Goal: Task Accomplishment & Management: Manage account settings

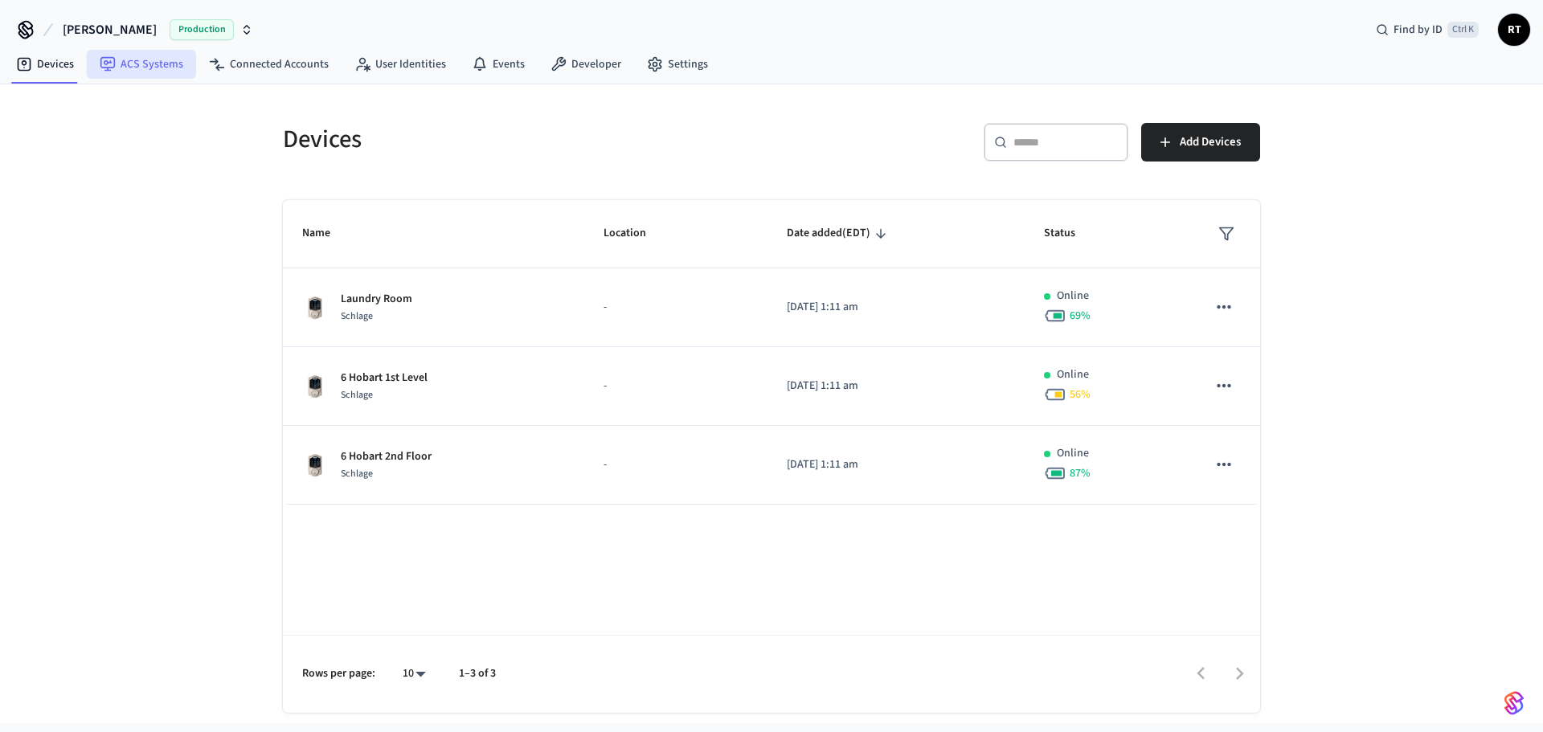
click at [117, 72] on link "ACS Systems" at bounding box center [141, 64] width 109 height 29
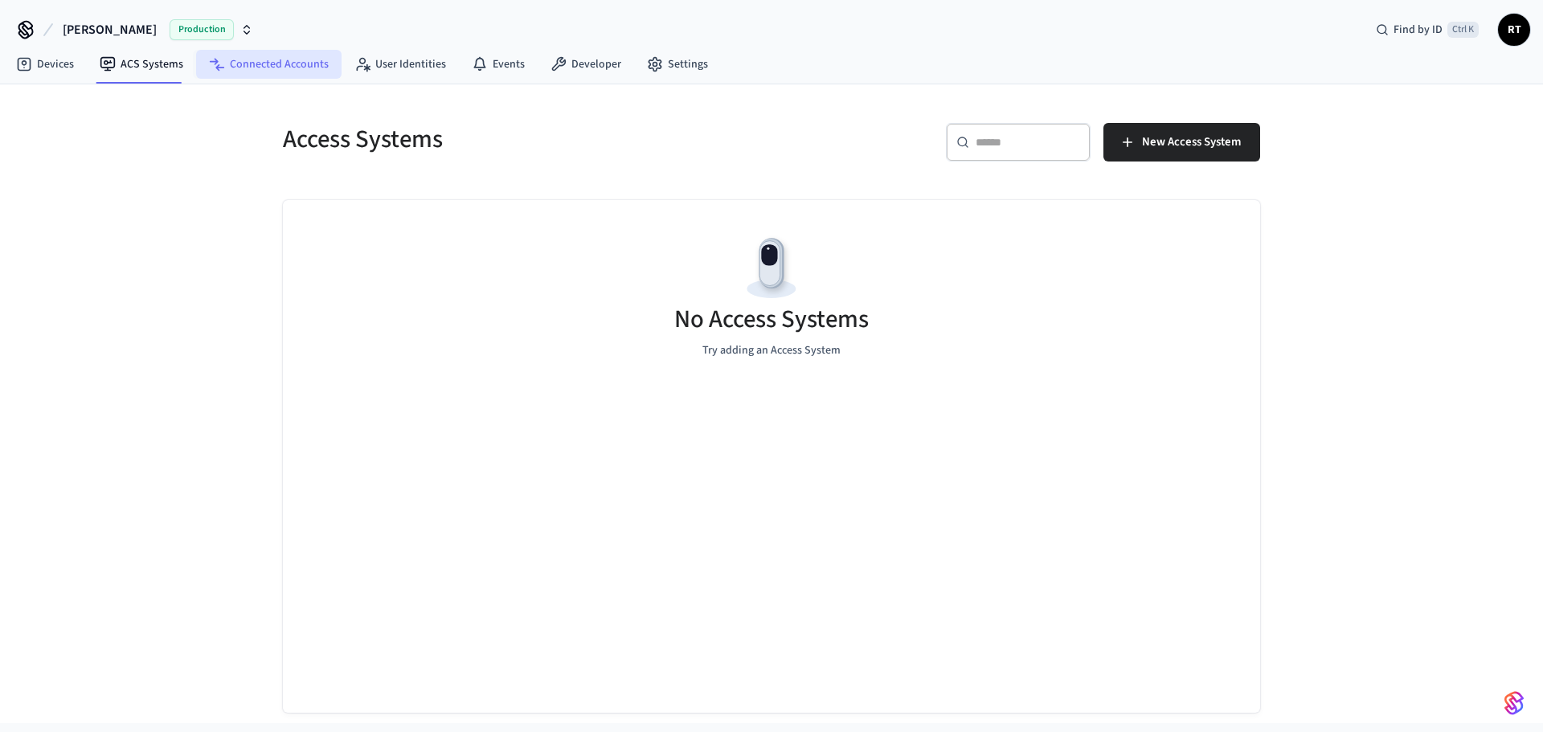
click at [239, 59] on link "Connected Accounts" at bounding box center [268, 64] width 145 height 29
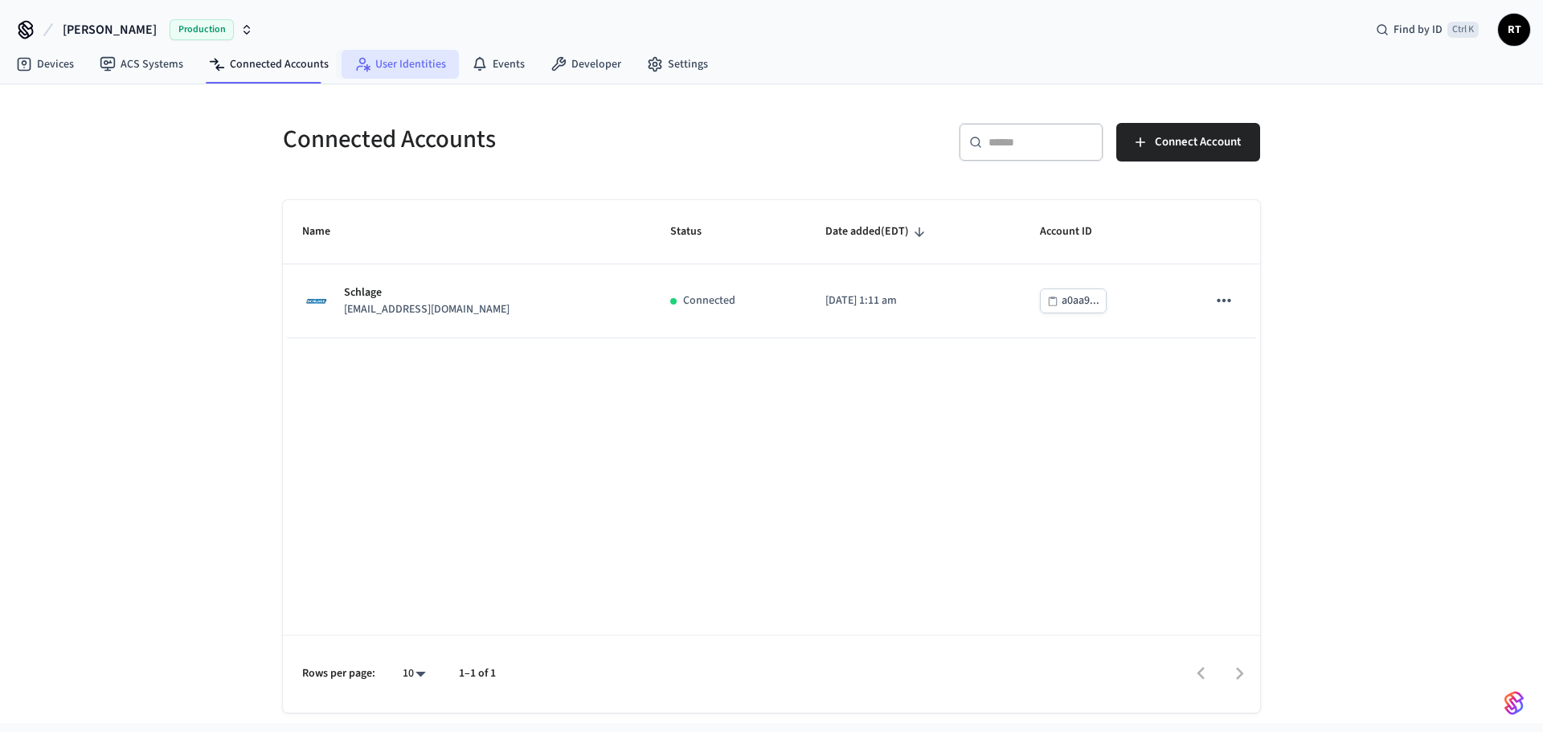
click at [421, 59] on link "User Identities" at bounding box center [399, 64] width 117 height 29
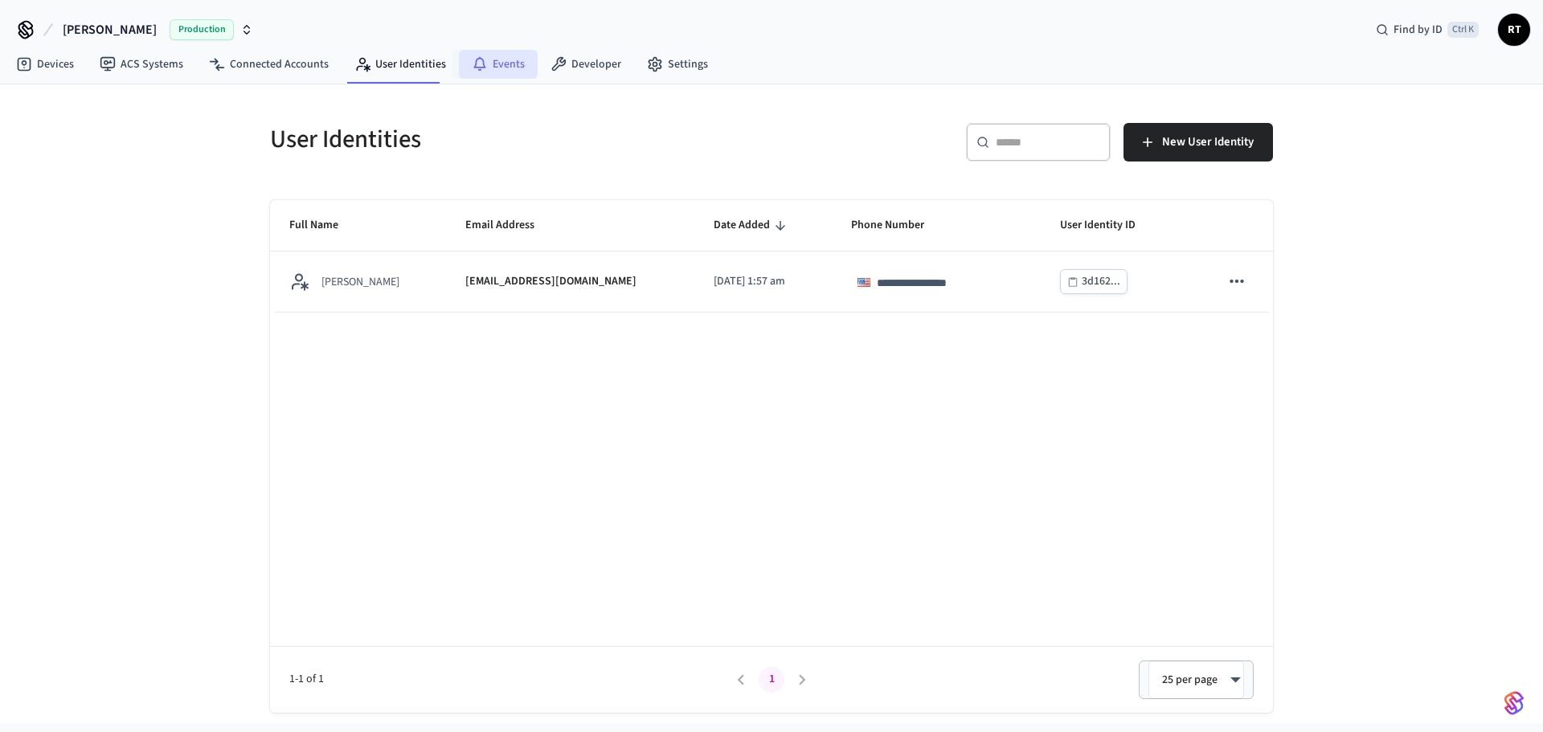
click at [472, 62] on icon at bounding box center [480, 64] width 16 height 16
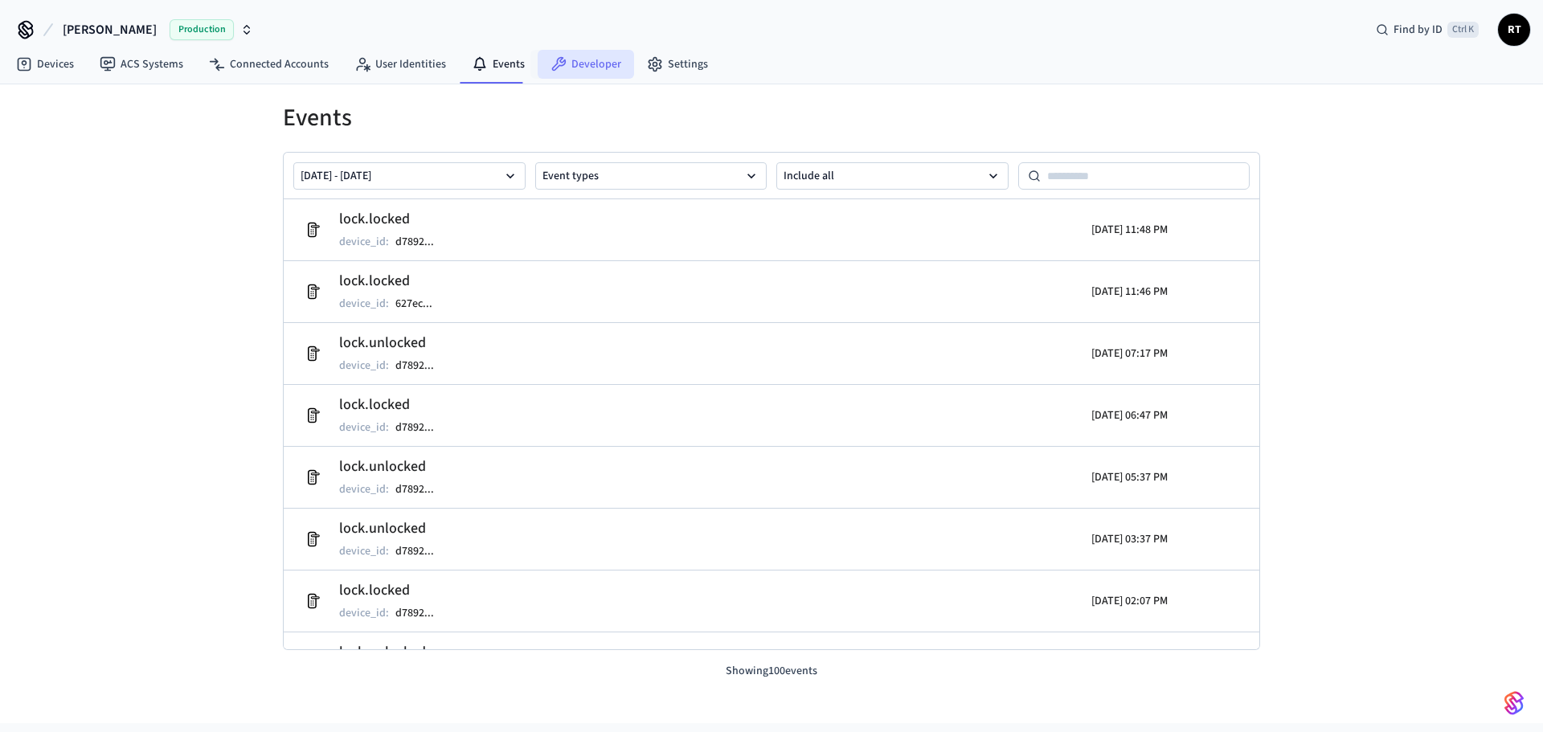
click at [572, 65] on link "Developer" at bounding box center [586, 64] width 96 height 29
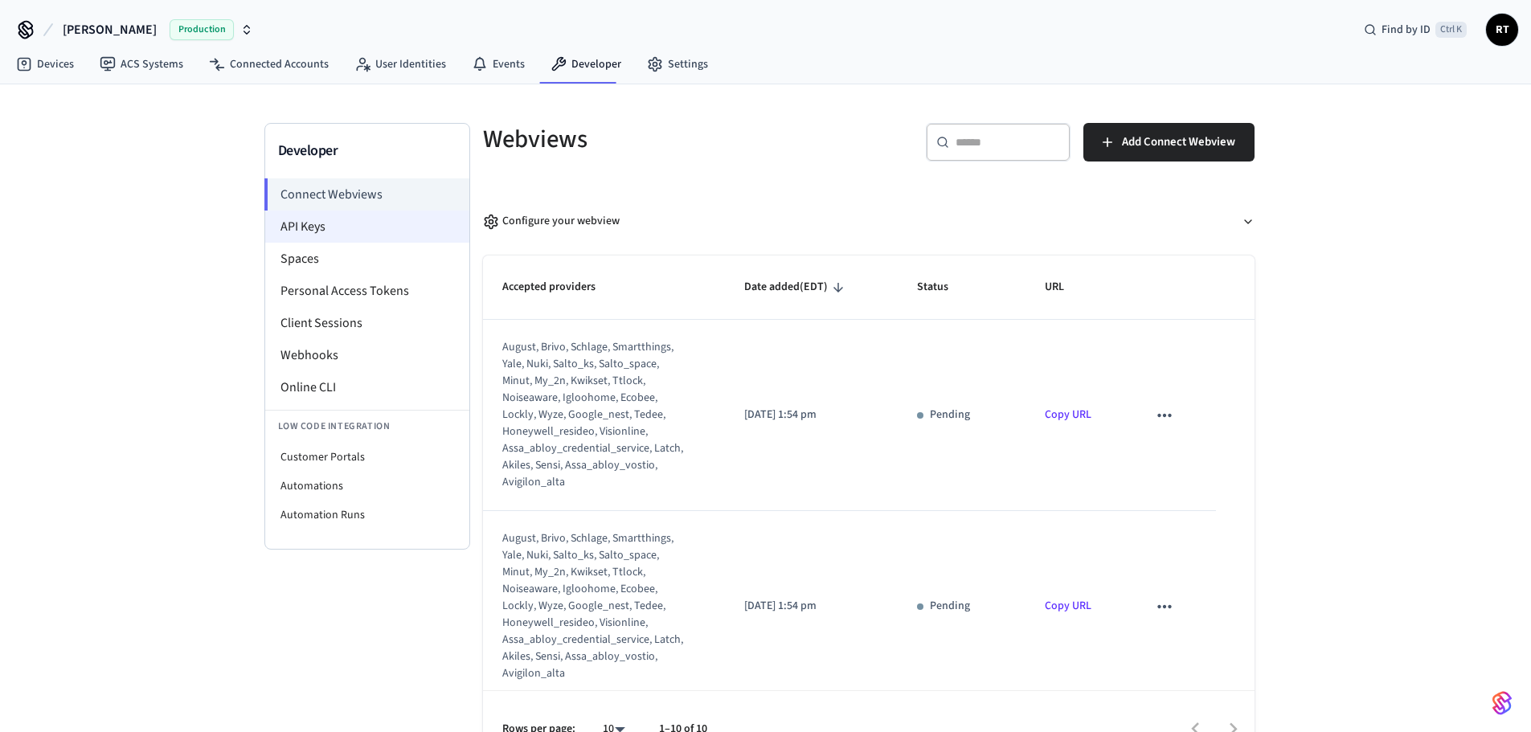
click at [309, 220] on li "API Keys" at bounding box center [367, 227] width 204 height 32
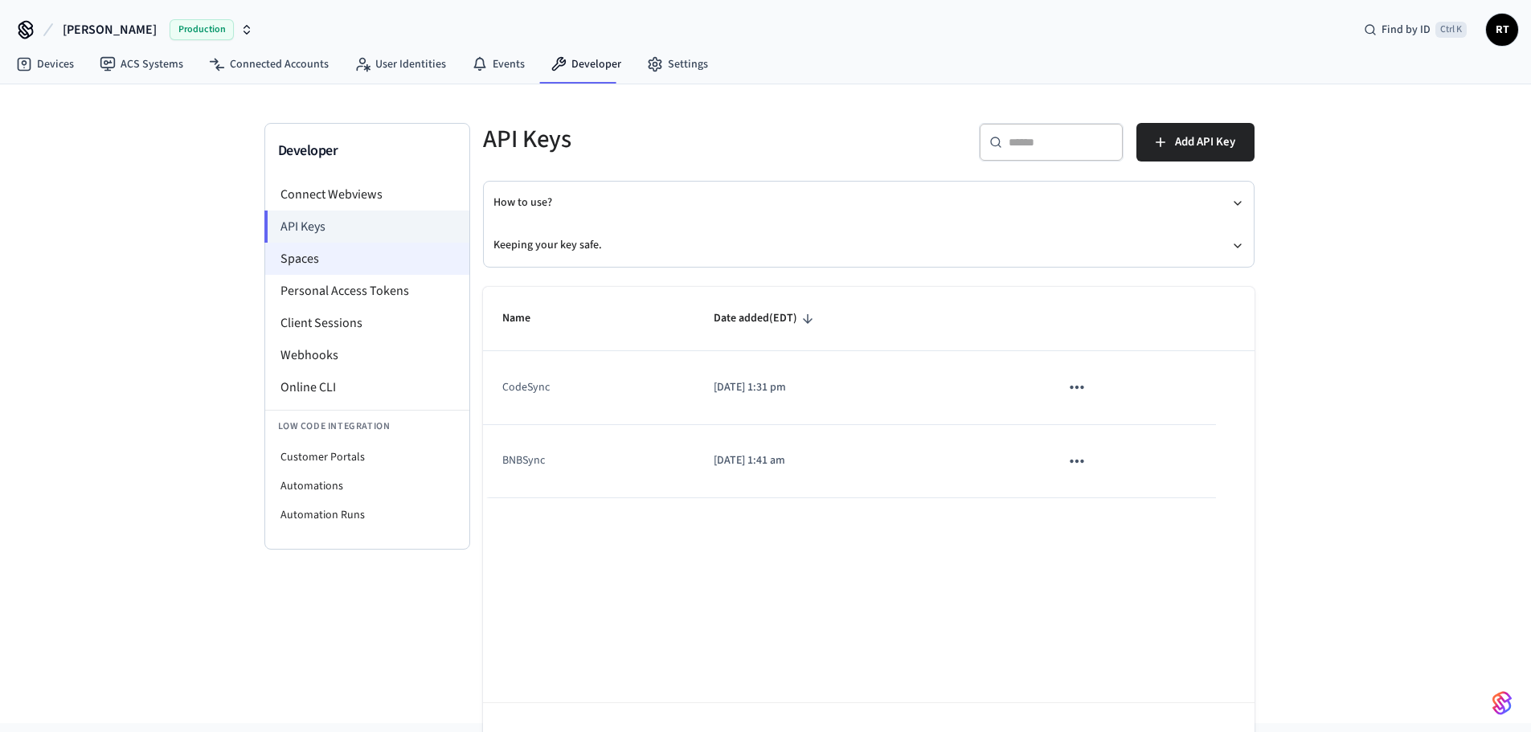
click at [317, 260] on li "Spaces" at bounding box center [367, 259] width 204 height 32
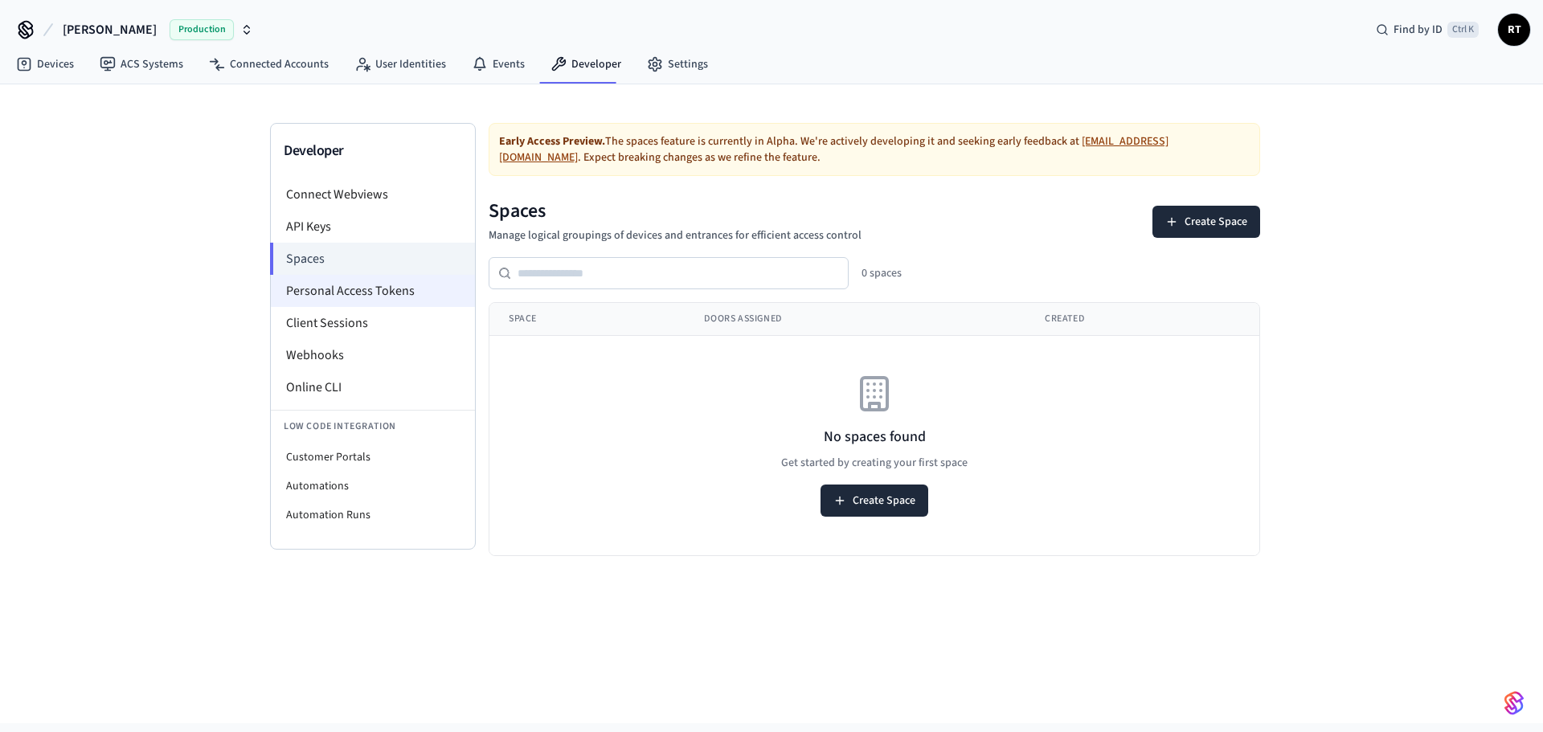
click at [325, 298] on li "Personal Access Tokens" at bounding box center [373, 291] width 204 height 32
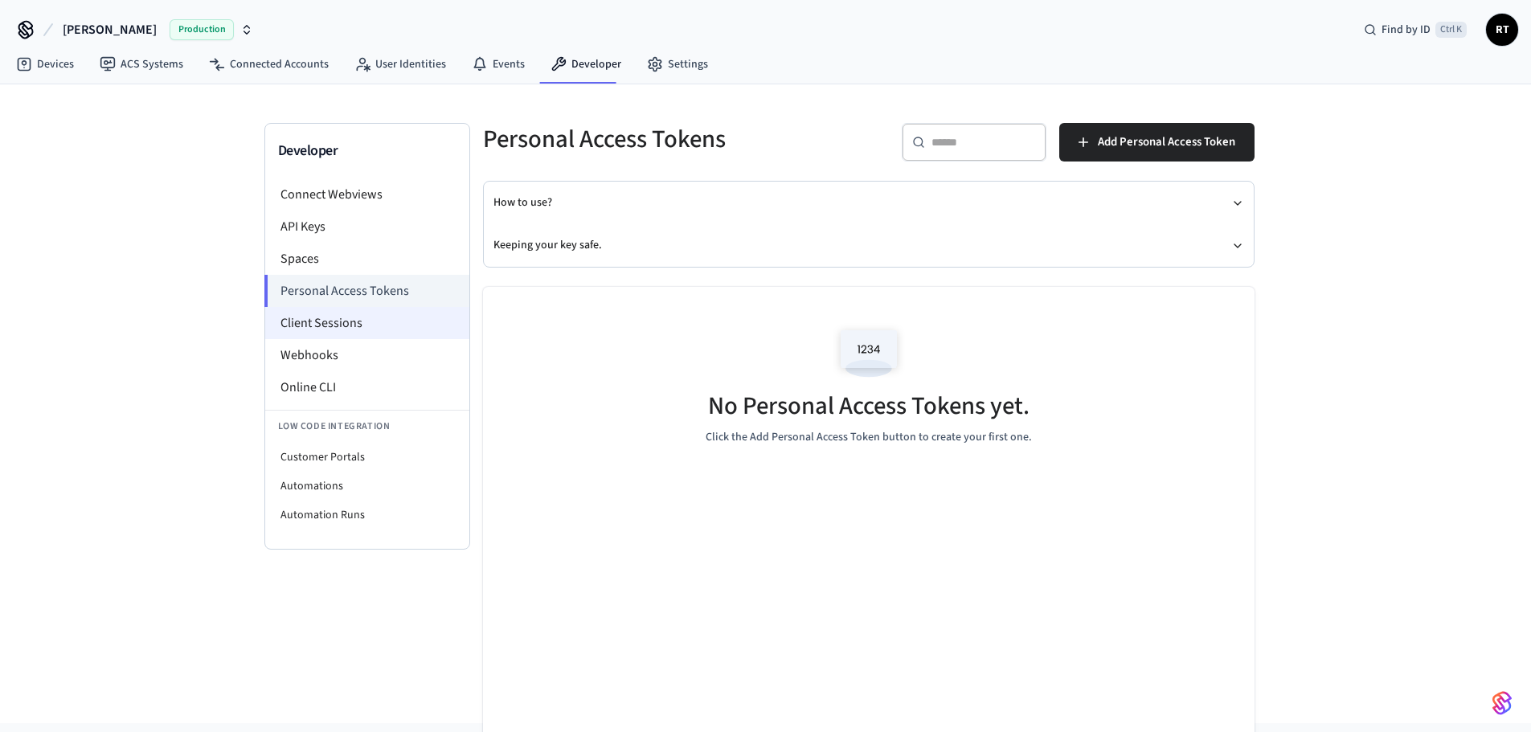
click at [336, 337] on li "Client Sessions" at bounding box center [367, 323] width 204 height 32
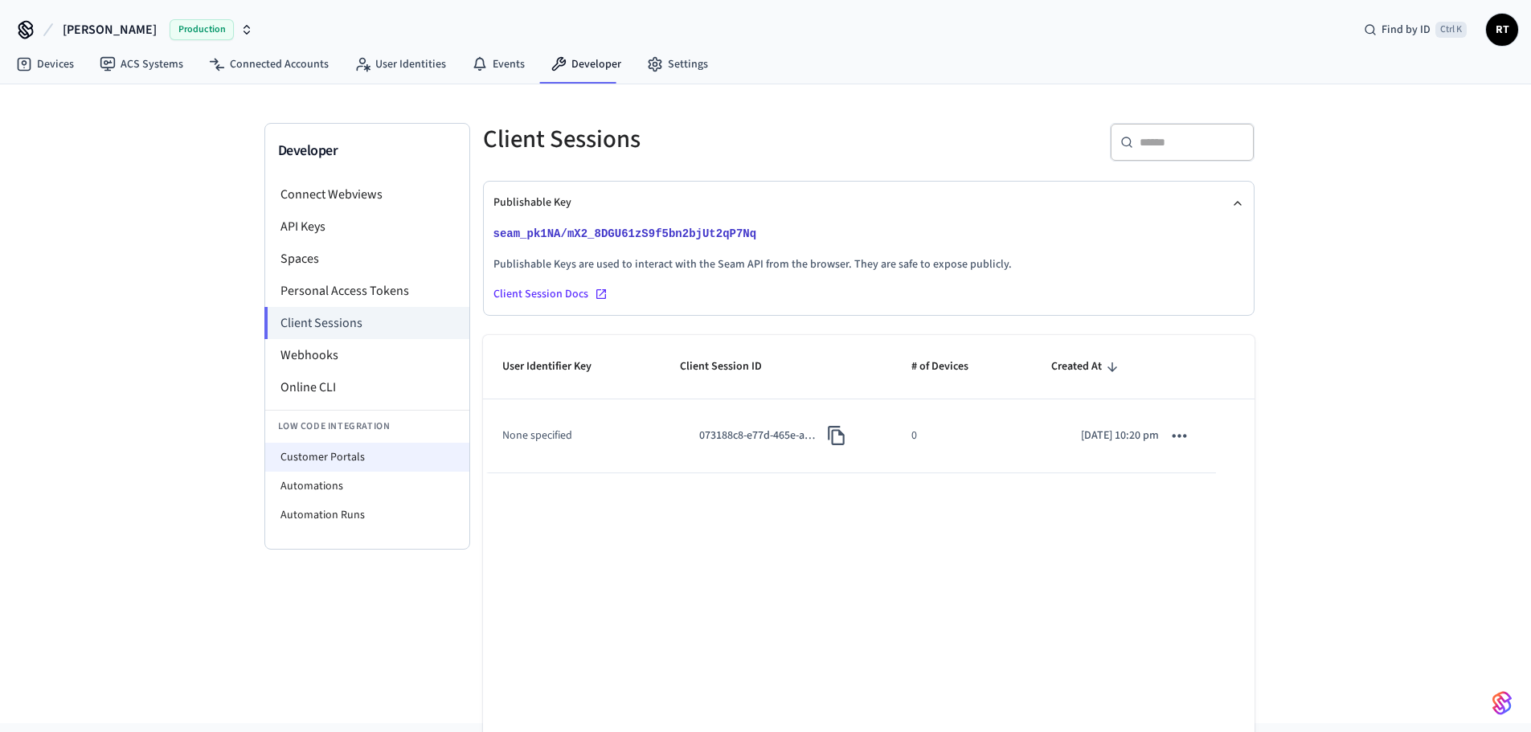
click at [321, 460] on li "Customer Portals" at bounding box center [367, 457] width 204 height 29
select select "**********"
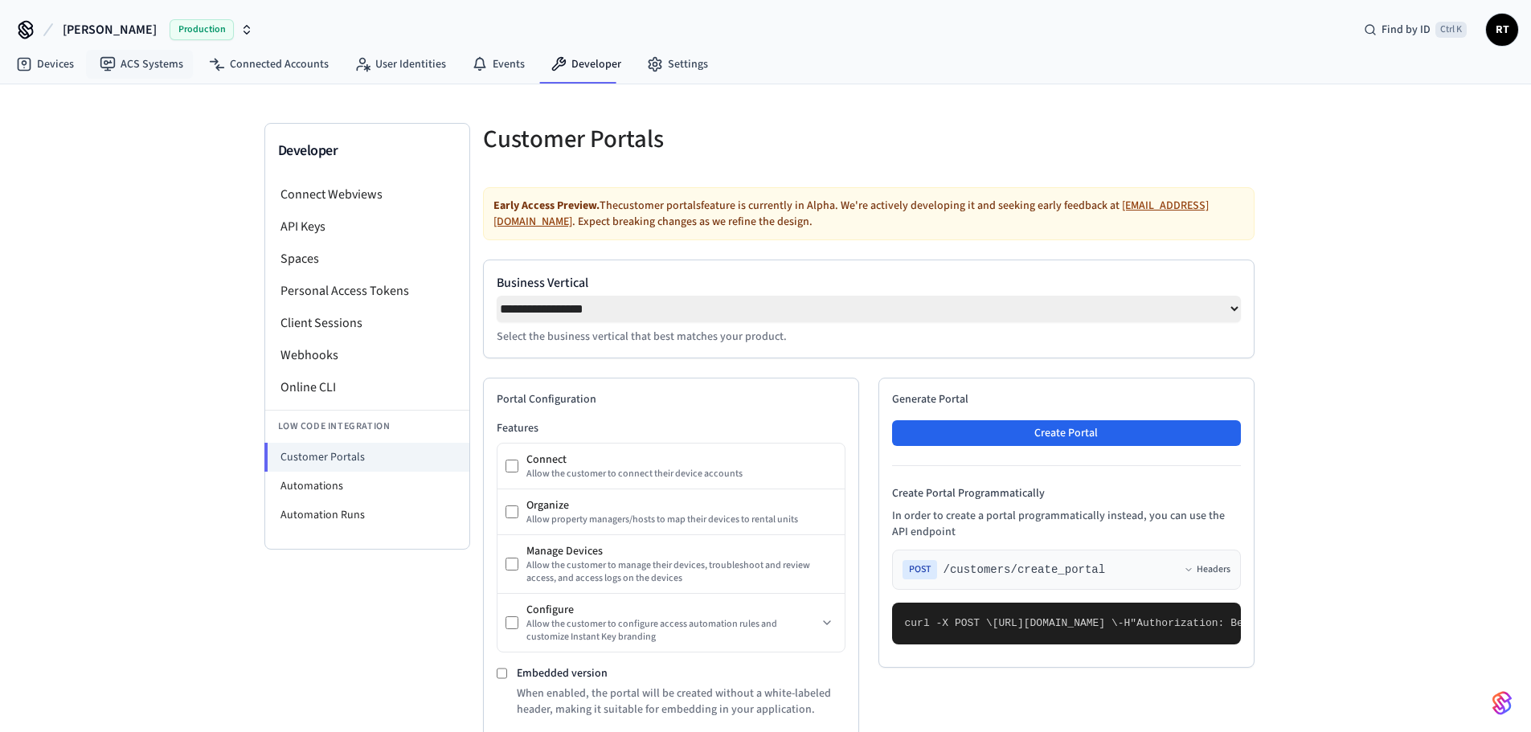
click at [112, 42] on button "[PERSON_NAME] Production" at bounding box center [158, 30] width 200 height 34
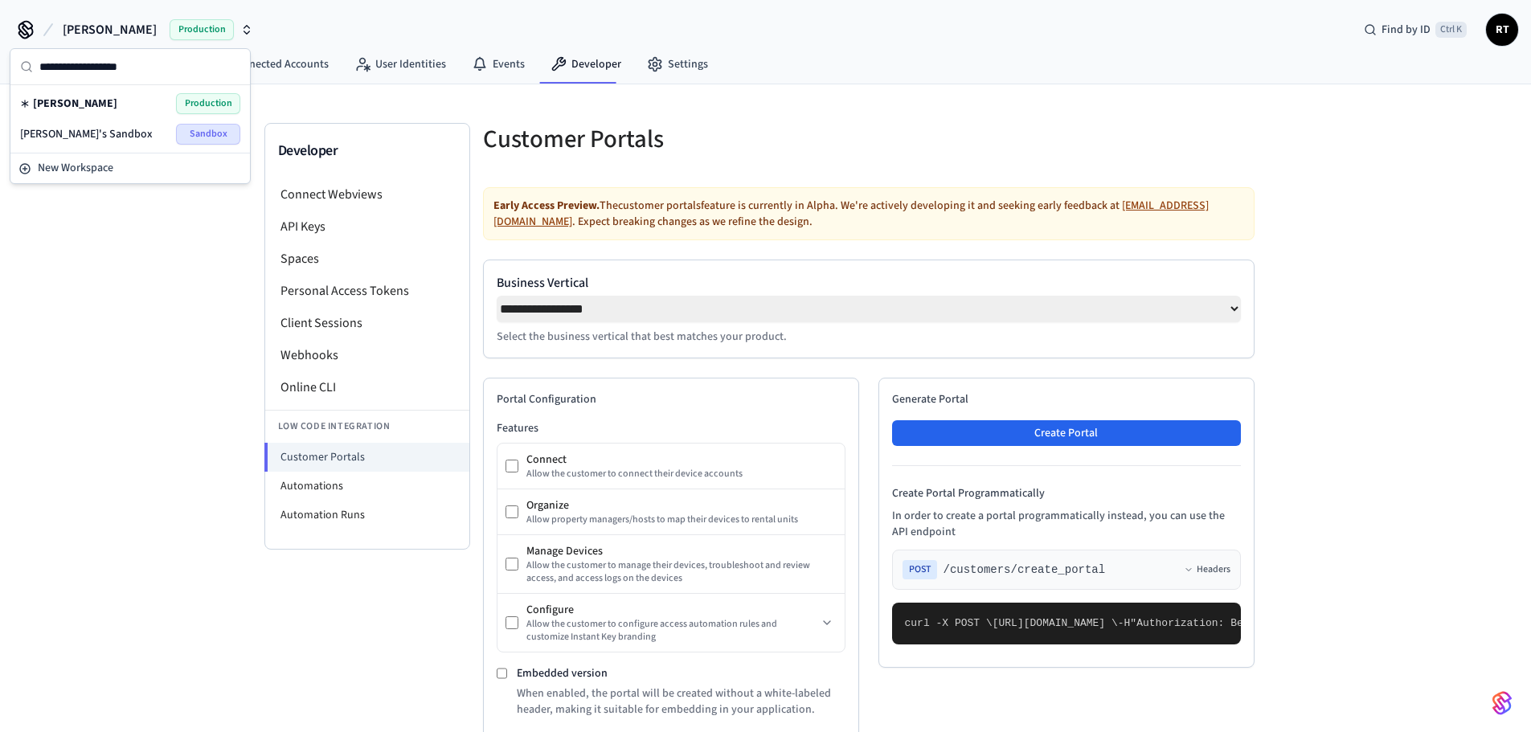
click at [67, 131] on span "[PERSON_NAME]'s Sandbox" at bounding box center [86, 134] width 133 height 16
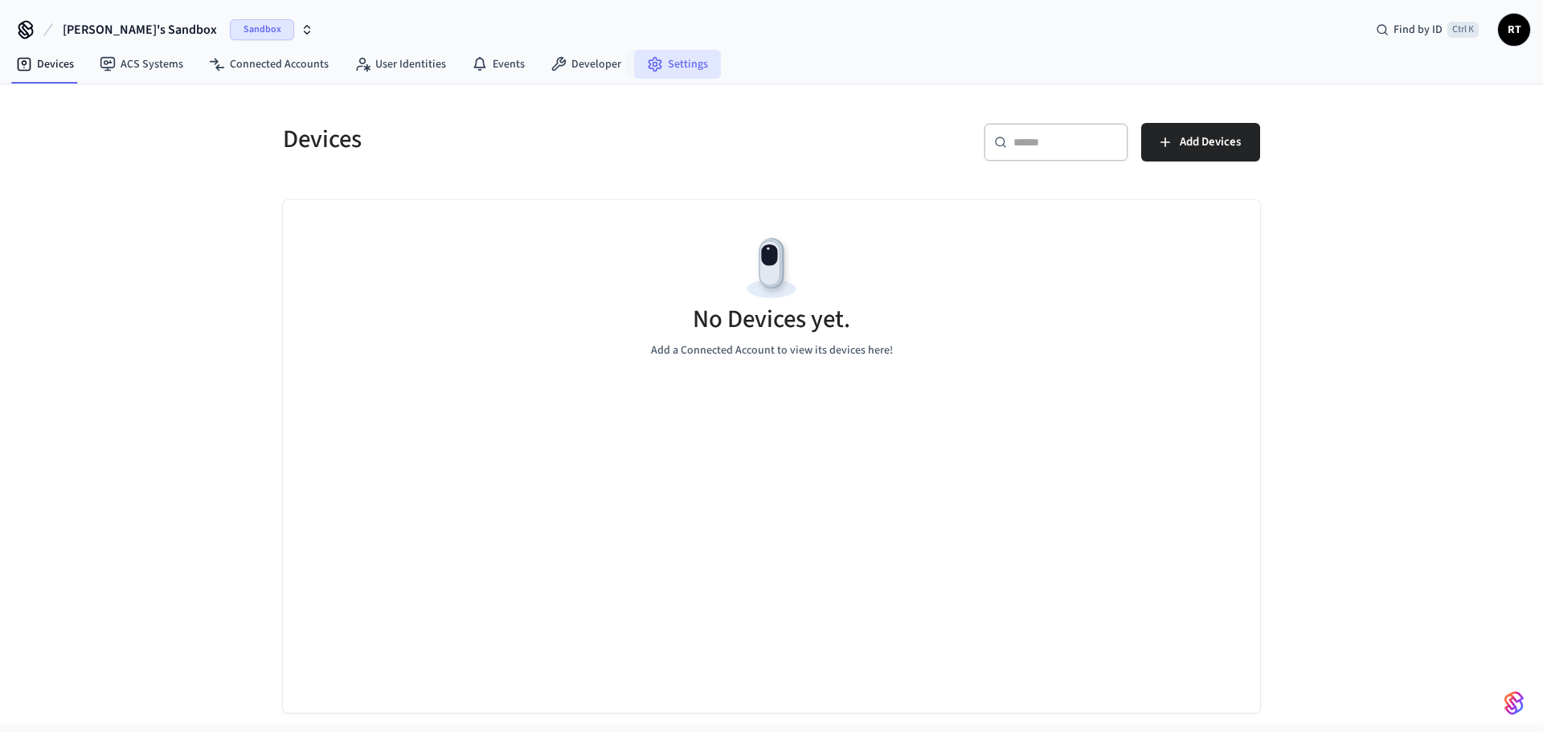
click at [648, 61] on icon at bounding box center [654, 65] width 12 height 14
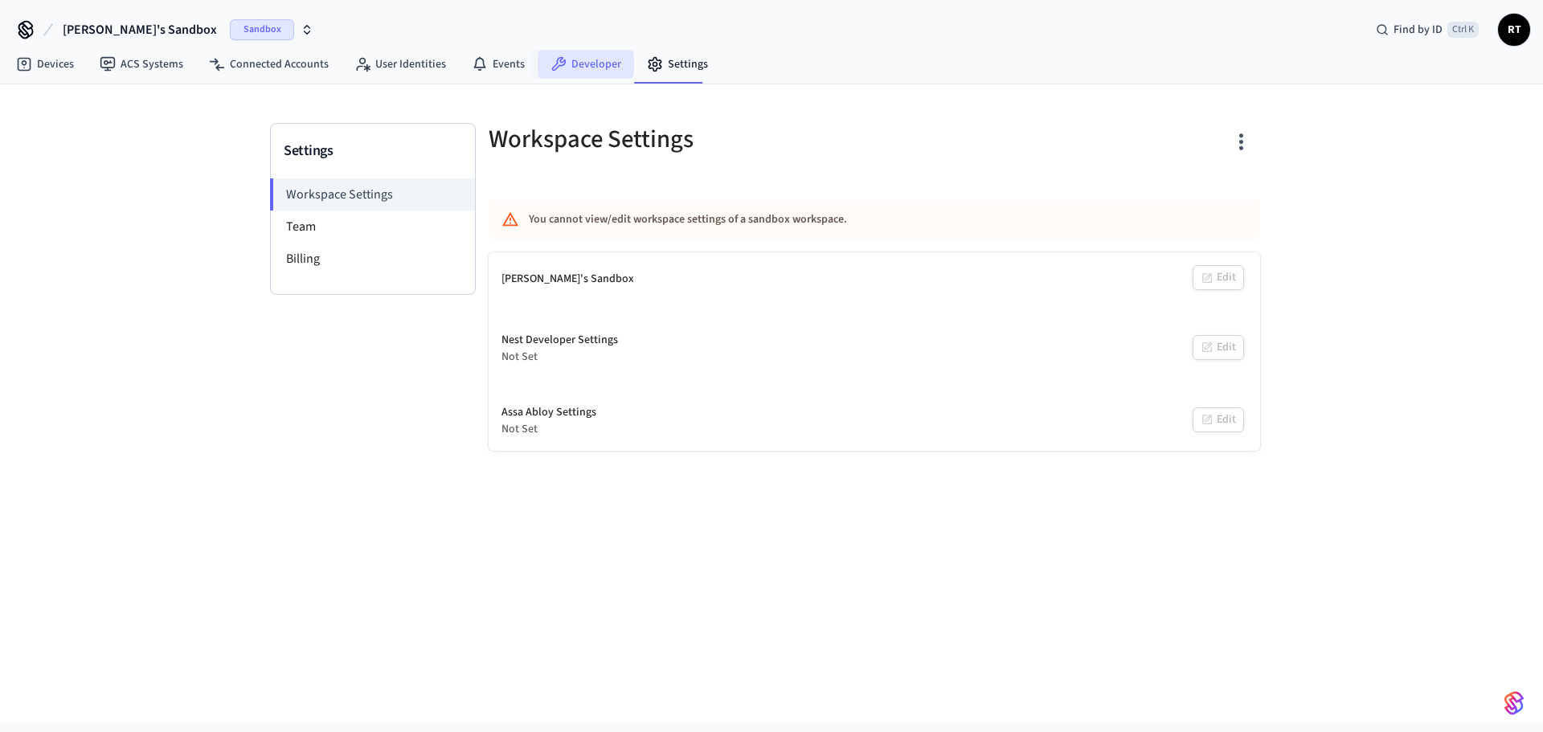
click at [581, 67] on link "Developer" at bounding box center [586, 64] width 96 height 29
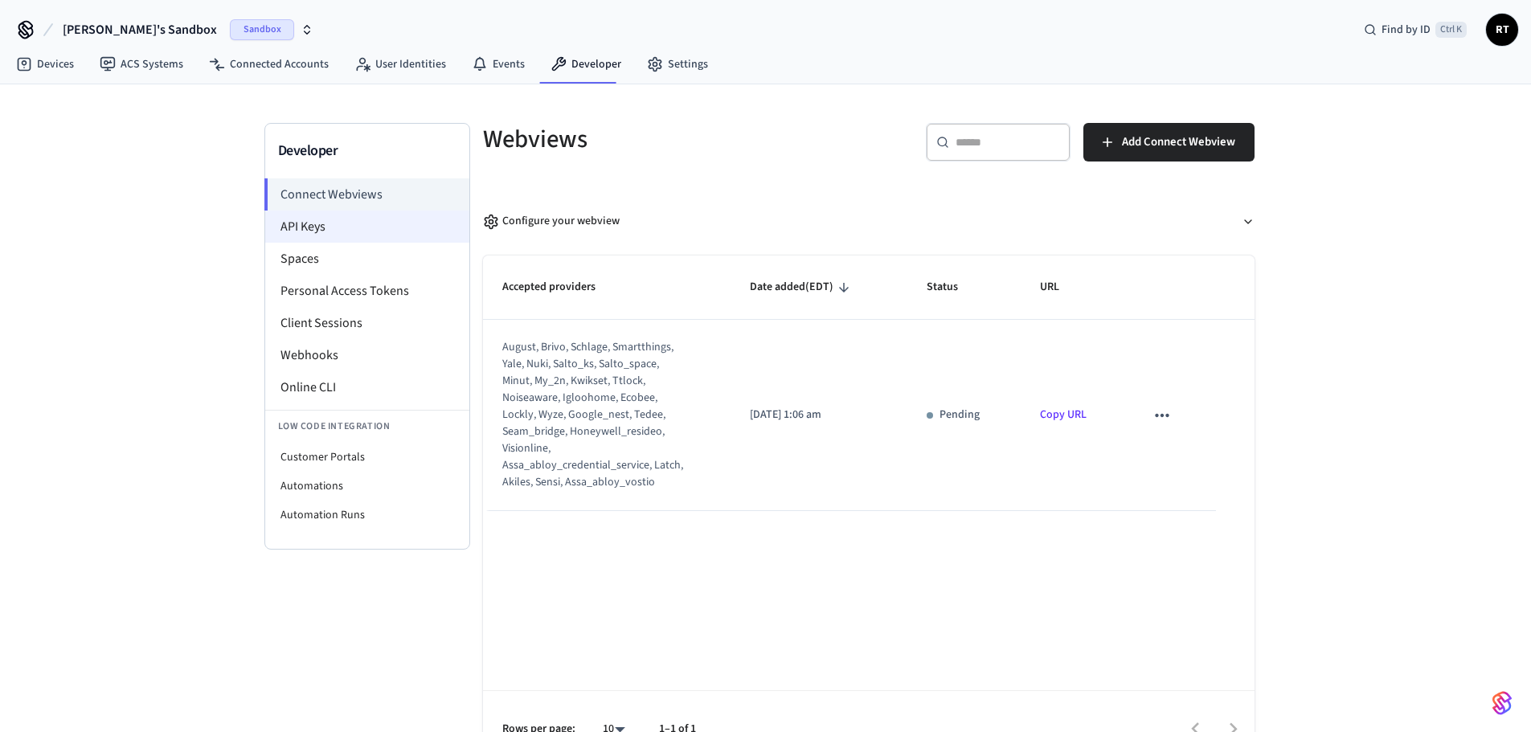
click at [366, 229] on li "API Keys" at bounding box center [367, 227] width 204 height 32
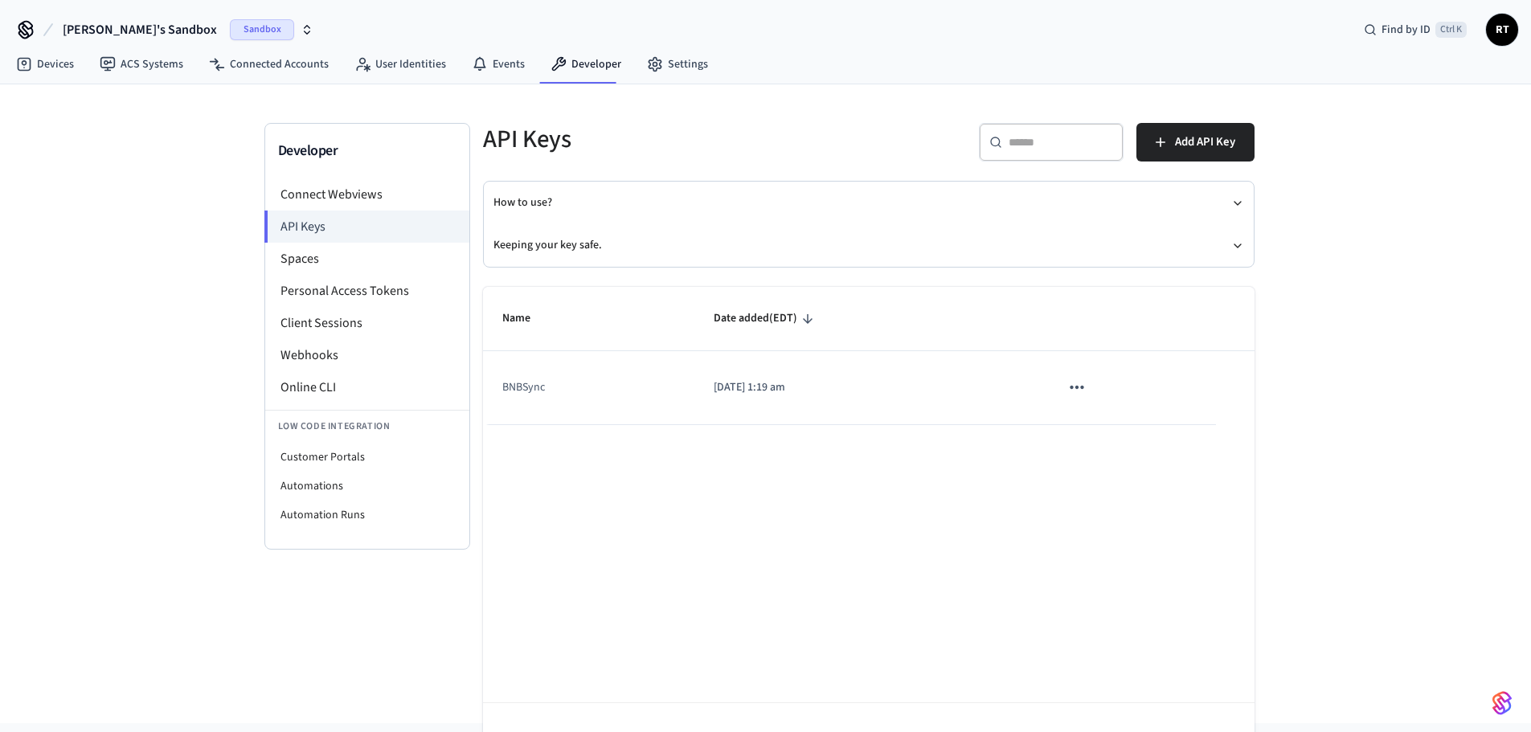
click at [1083, 392] on icon "sticky table" at bounding box center [1076, 387] width 21 height 21
click at [677, 406] on div at bounding box center [771, 366] width 1543 height 732
click at [1089, 391] on button "sticky table" at bounding box center [1077, 387] width 34 height 34
click at [1110, 492] on li "Delete" at bounding box center [1111, 494] width 76 height 51
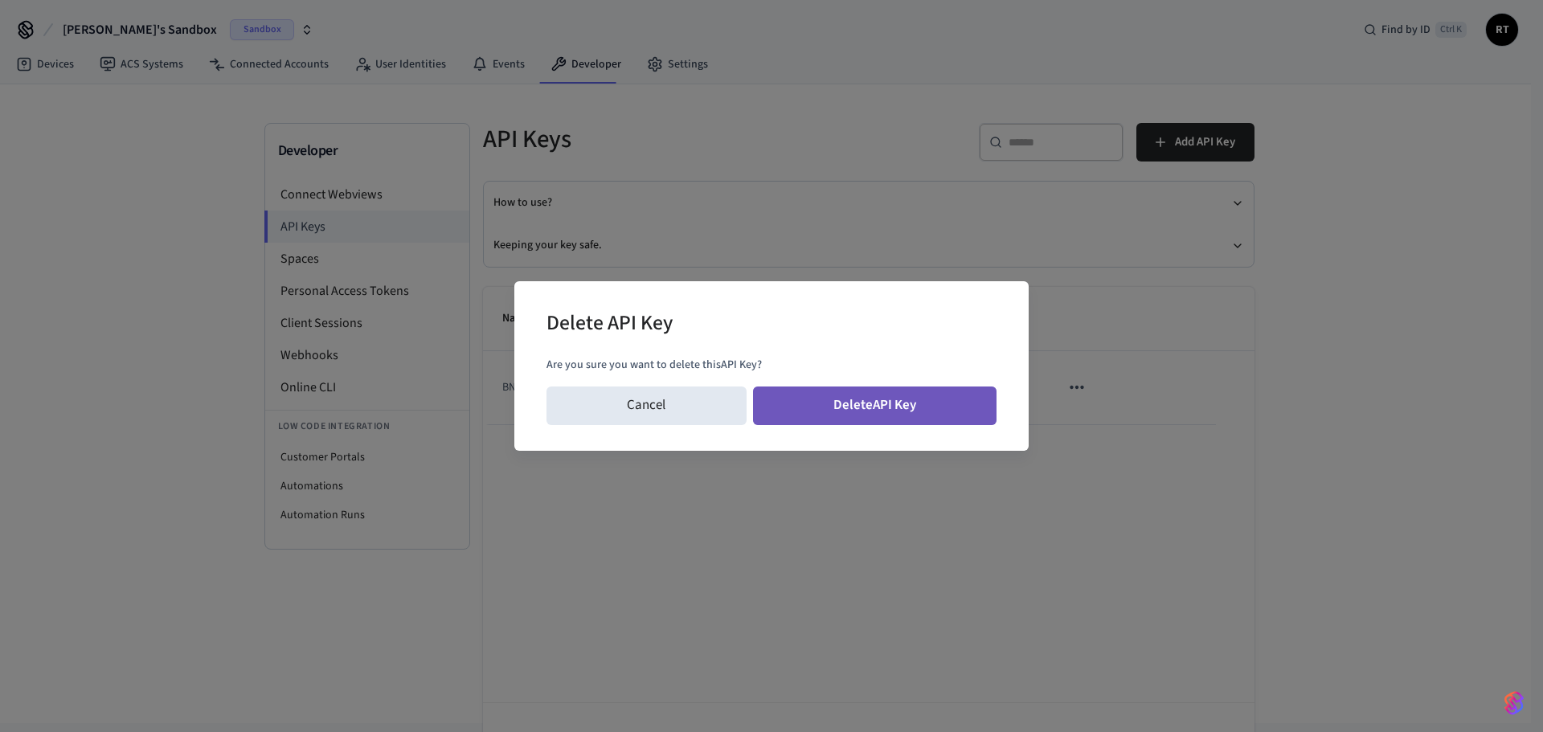
click at [838, 402] on button "Delete API Key" at bounding box center [875, 405] width 244 height 39
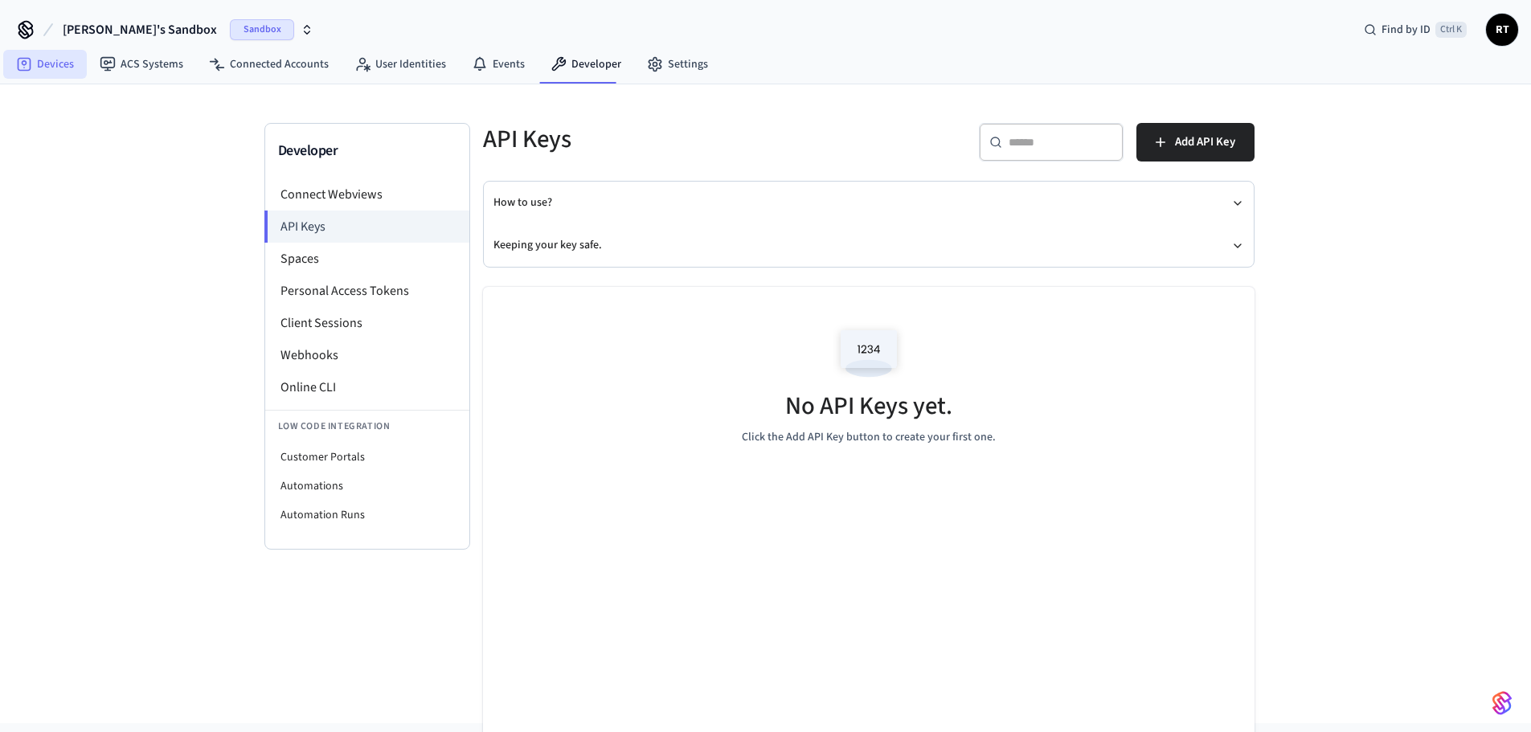
click at [59, 72] on link "Devices" at bounding box center [45, 64] width 84 height 29
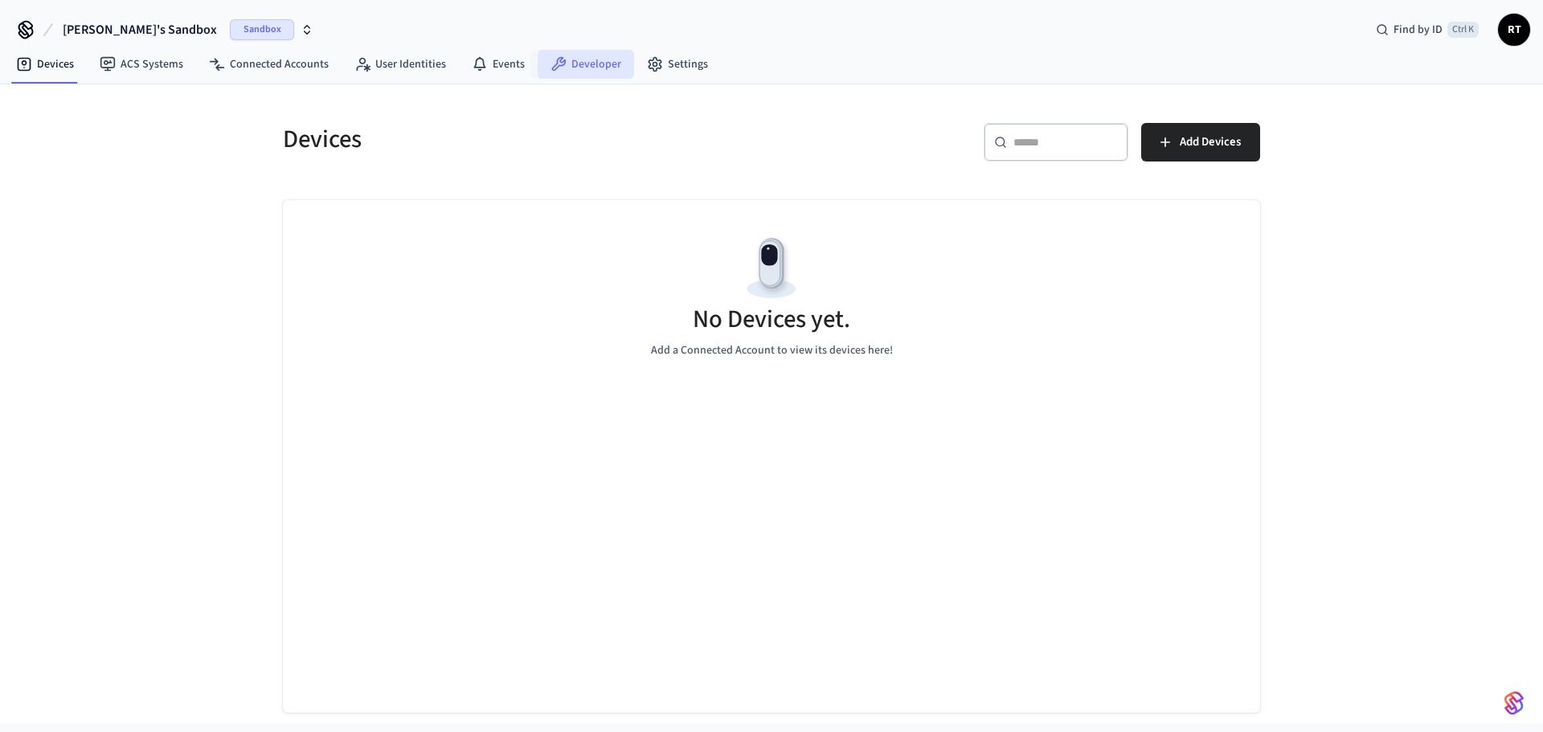
click at [562, 62] on link "Developer" at bounding box center [586, 64] width 96 height 29
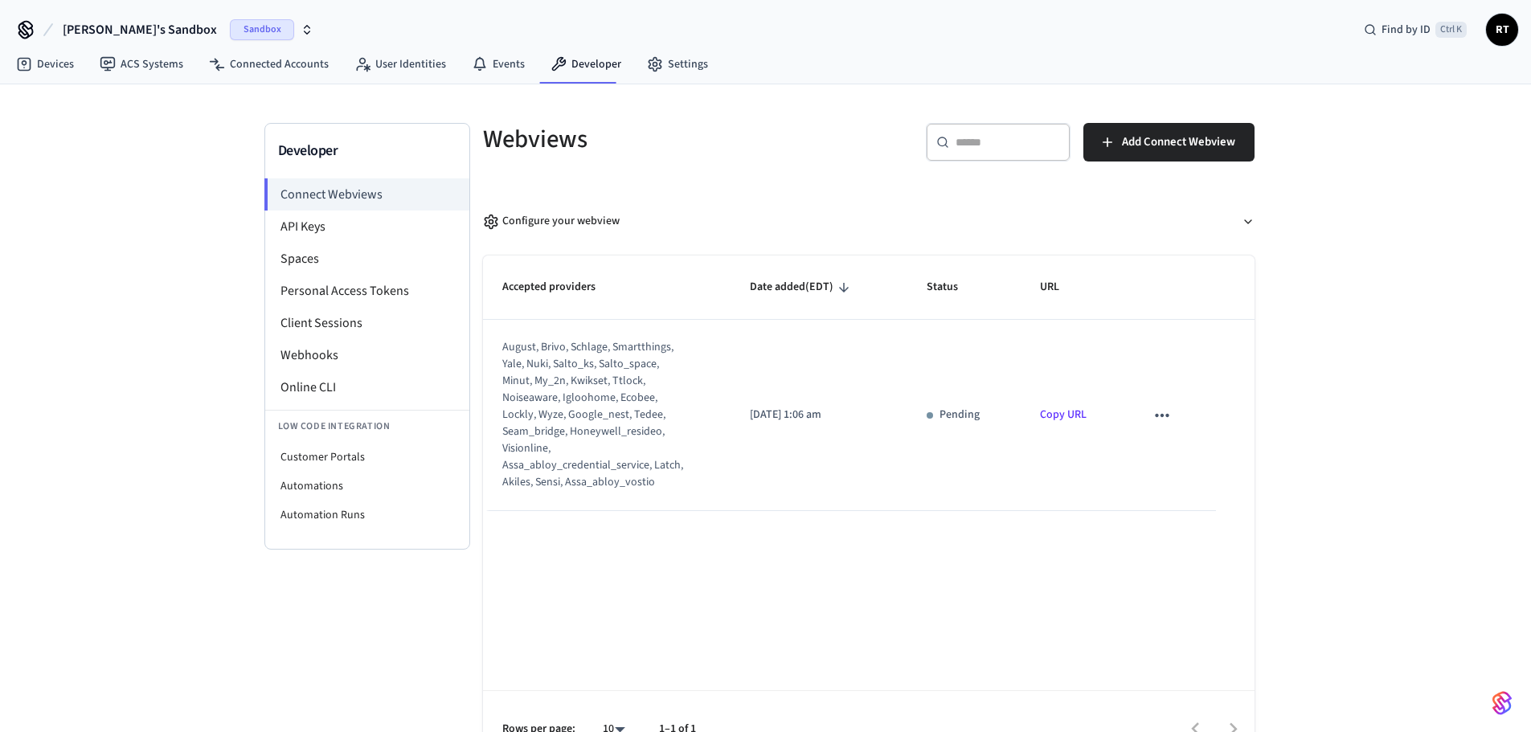
click at [230, 23] on span "Sandbox" at bounding box center [262, 29] width 64 height 21
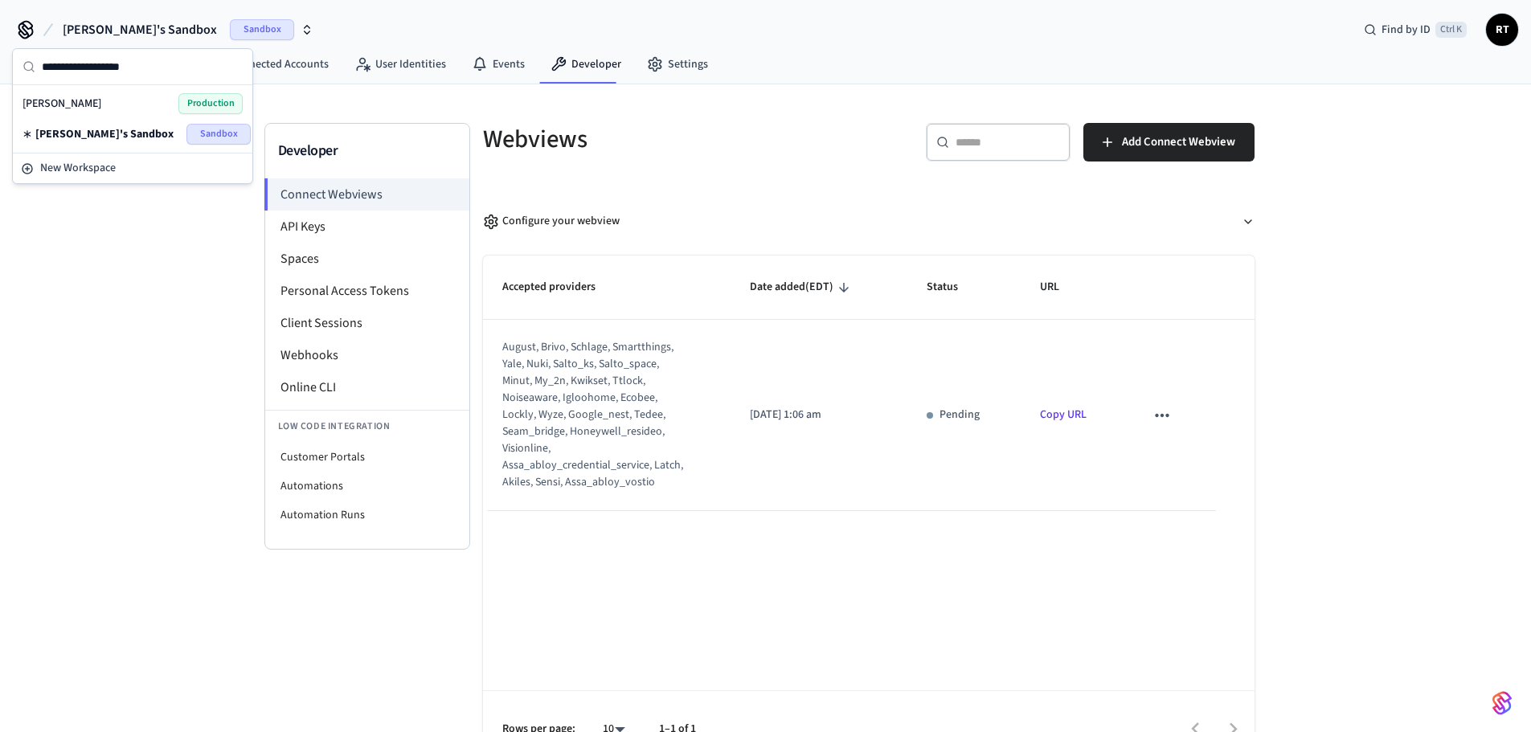
click at [159, 105] on div "[PERSON_NAME] Production" at bounding box center [132, 103] width 220 height 21
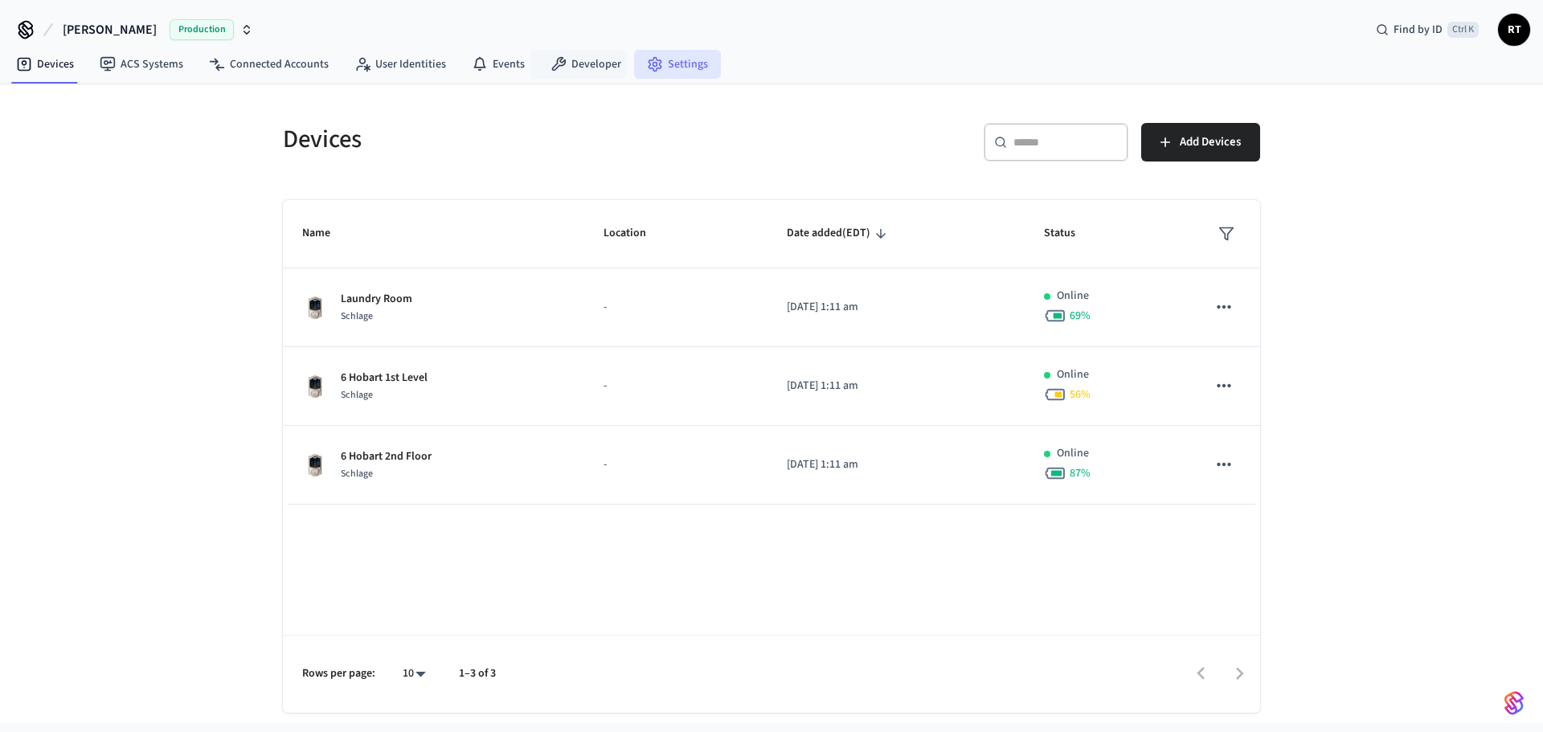
click at [652, 67] on icon at bounding box center [654, 65] width 12 height 14
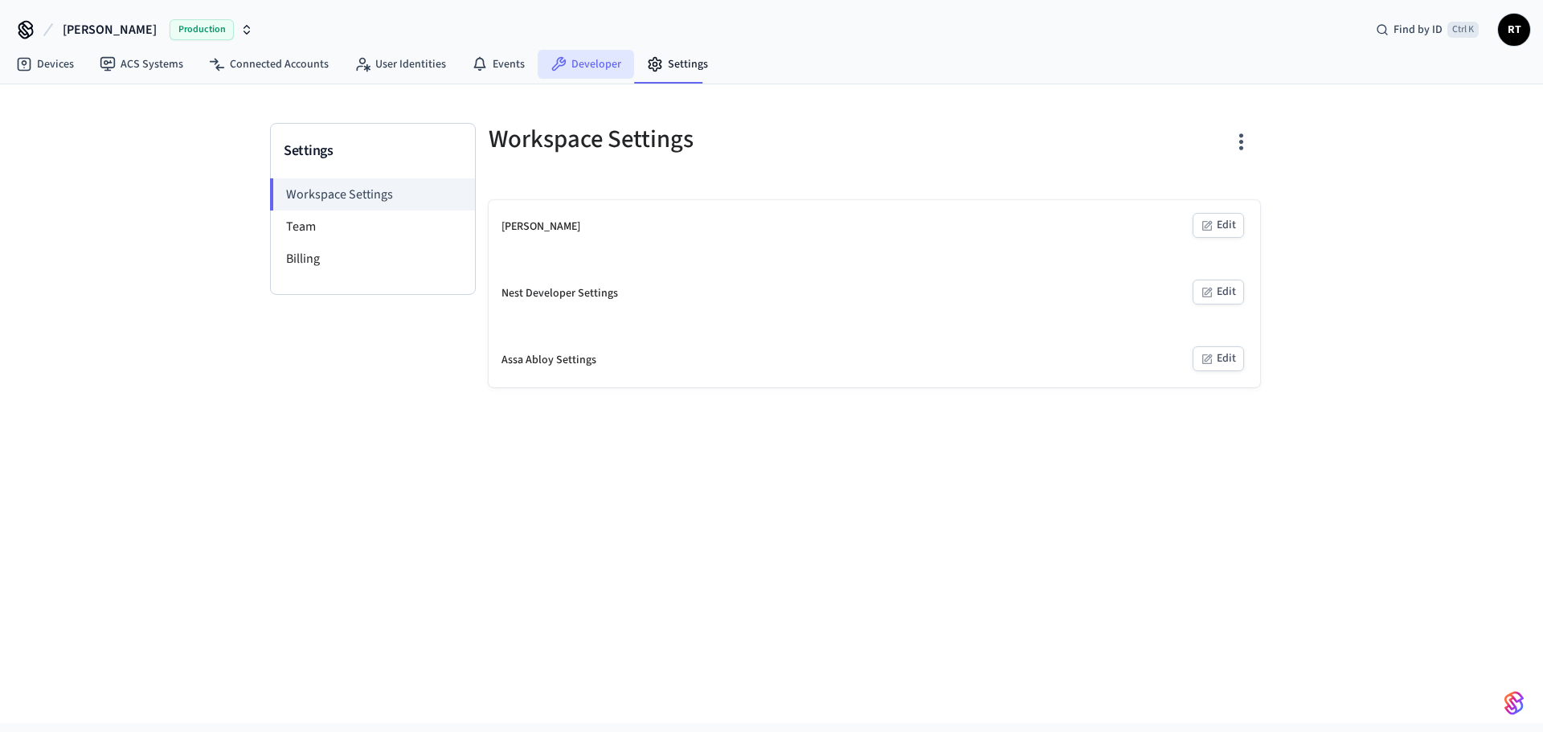
click at [577, 66] on link "Developer" at bounding box center [586, 64] width 96 height 29
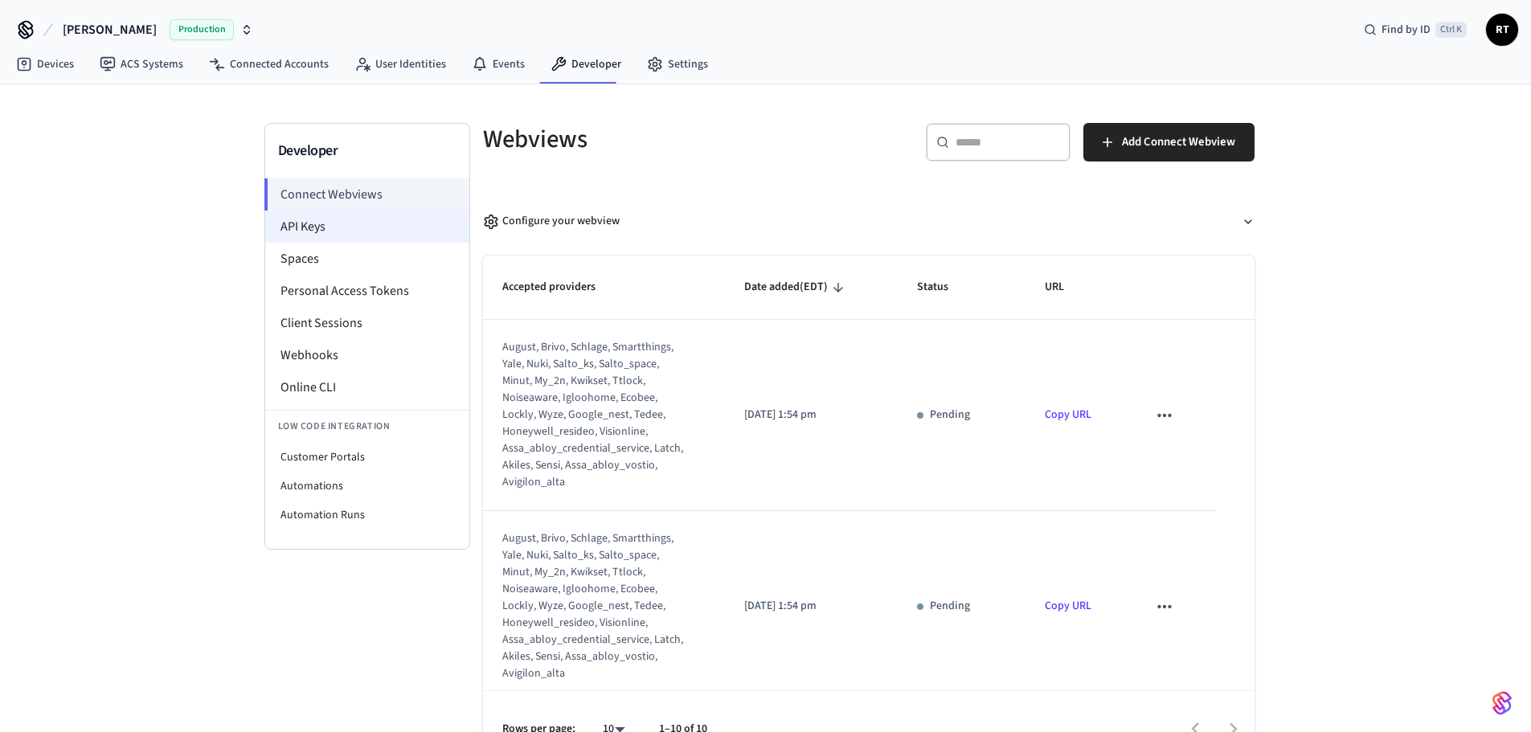
click at [312, 229] on li "API Keys" at bounding box center [367, 227] width 204 height 32
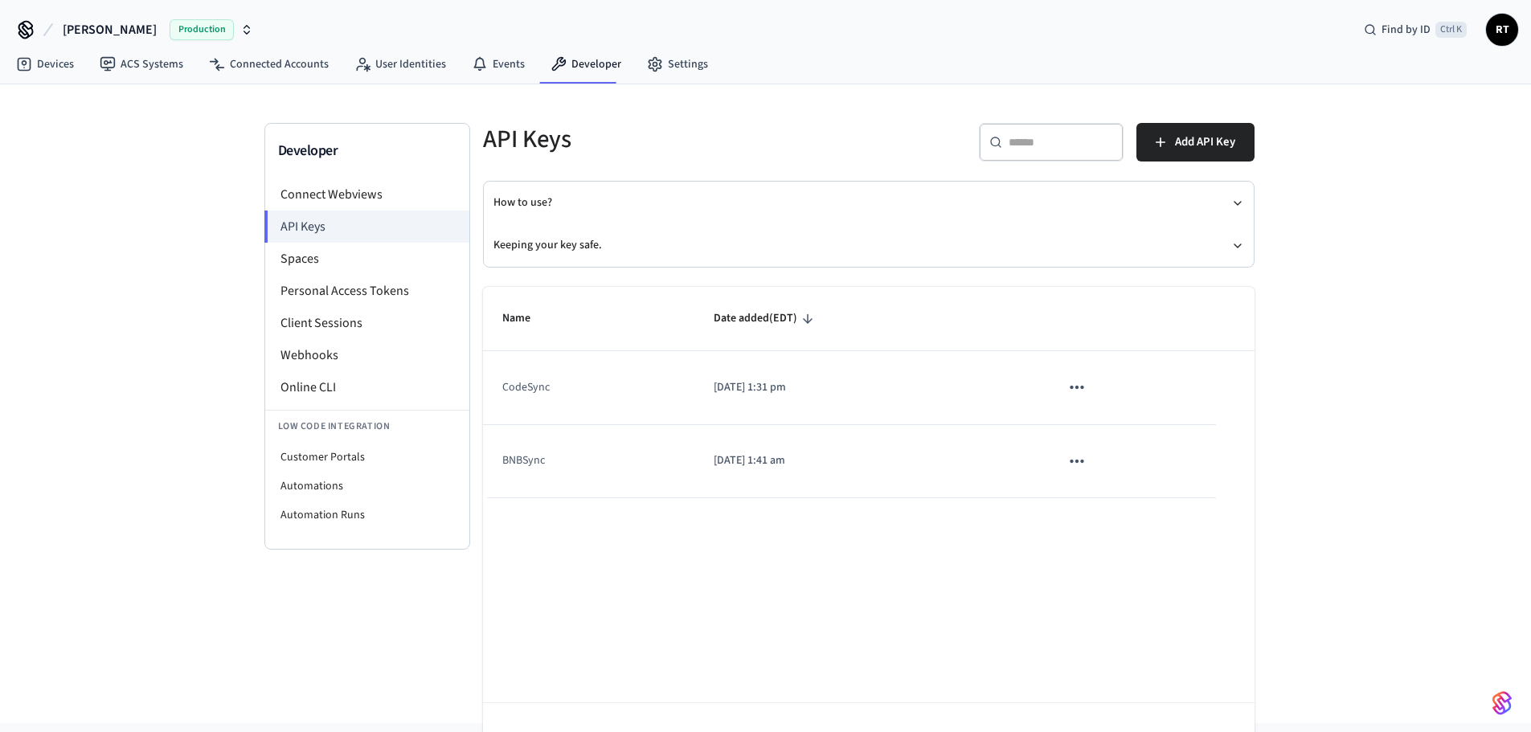
click at [1067, 452] on icon "sticky table" at bounding box center [1076, 461] width 21 height 21
click at [1108, 554] on li "Delete" at bounding box center [1111, 567] width 76 height 51
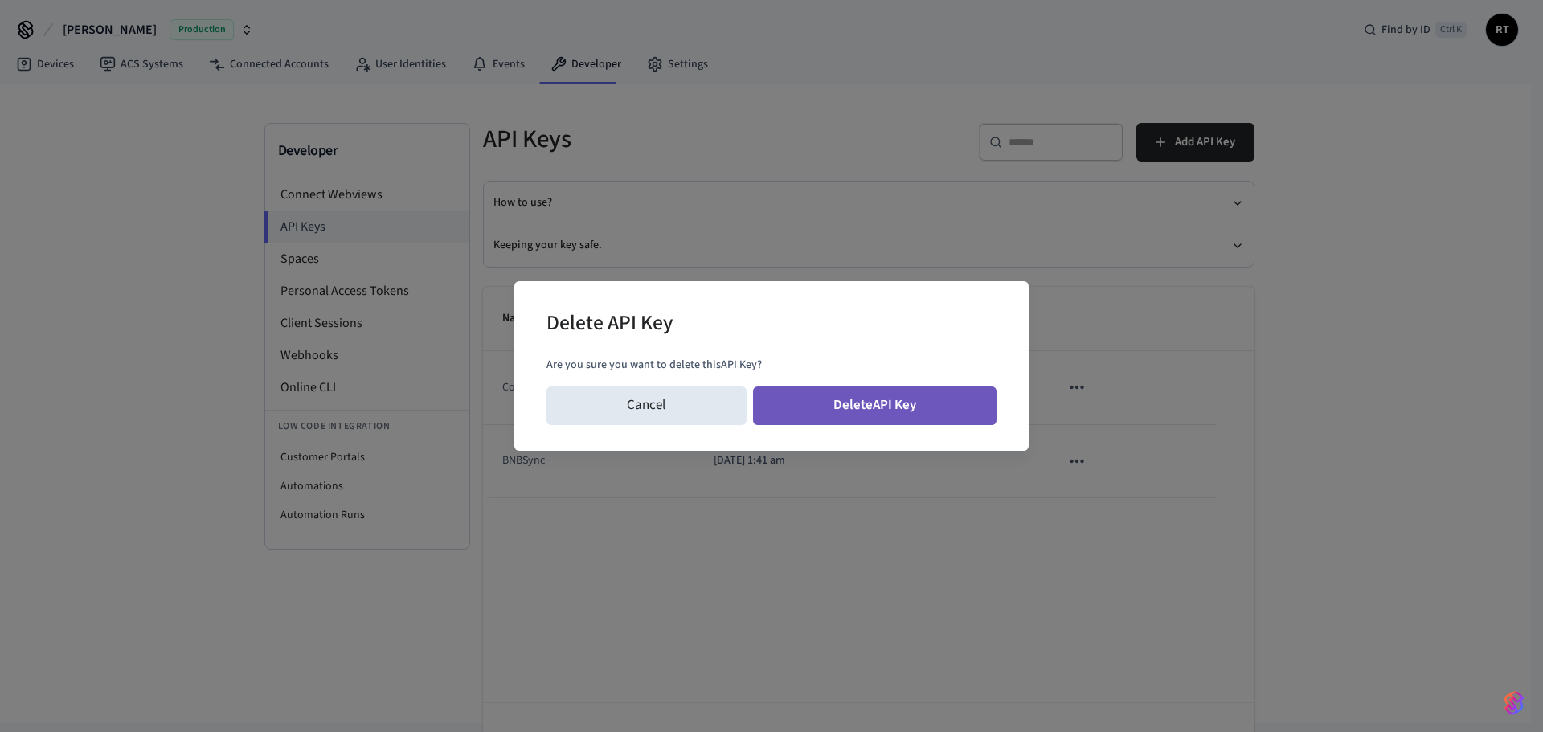
click at [933, 423] on button "Delete API Key" at bounding box center [875, 405] width 244 height 39
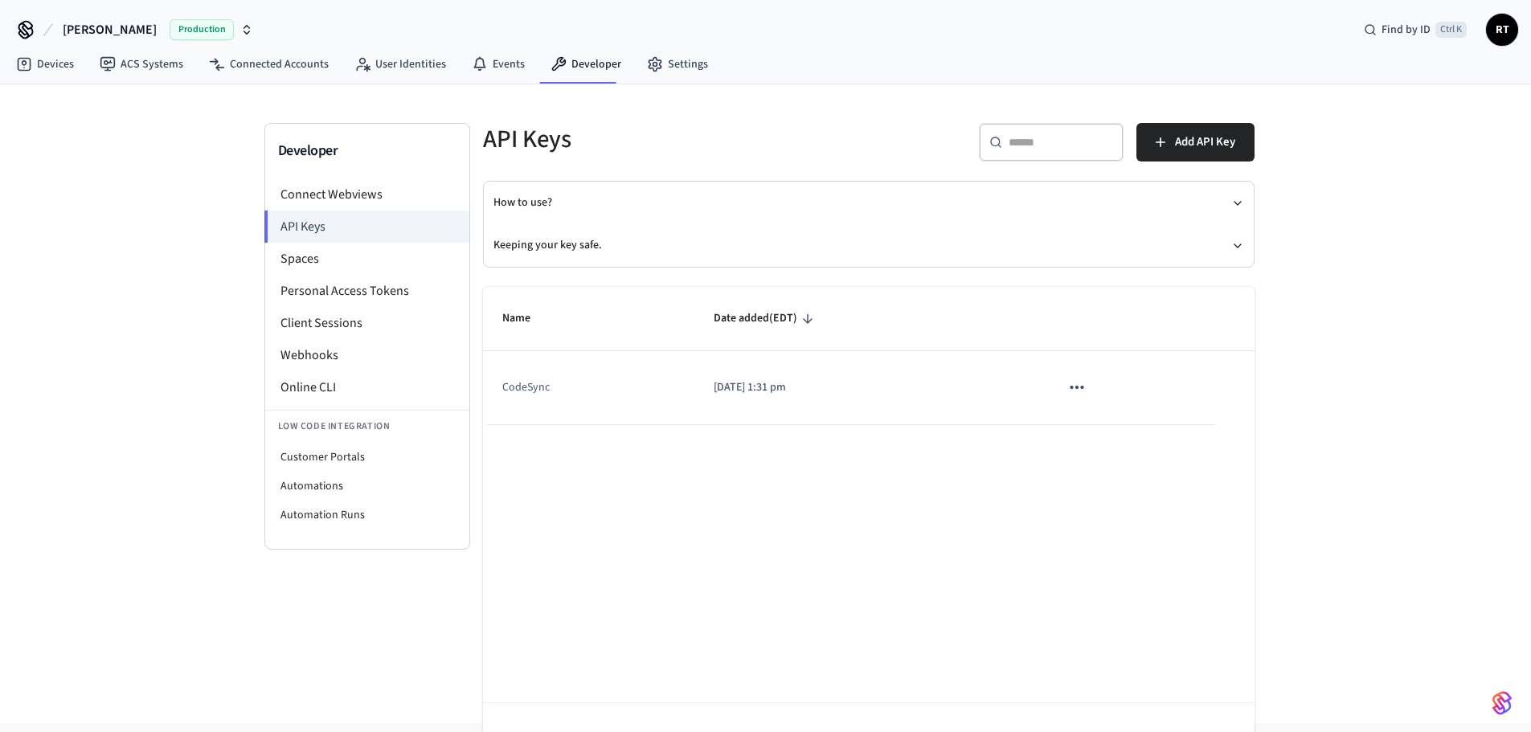
click at [1088, 389] on button "sticky table" at bounding box center [1077, 387] width 34 height 34
click at [1106, 483] on li "Delete" at bounding box center [1111, 494] width 76 height 51
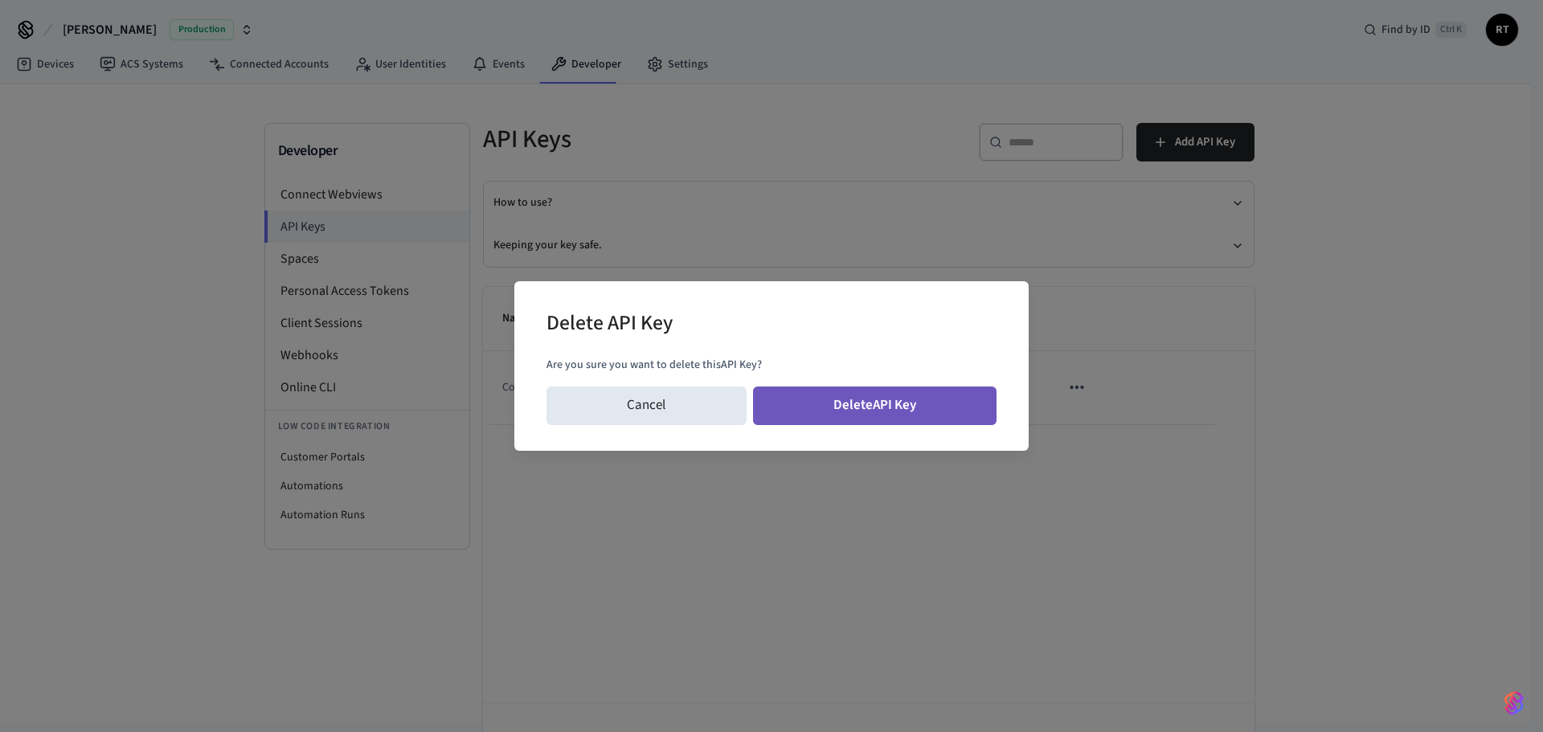
click at [991, 415] on button "Delete API Key" at bounding box center [875, 405] width 244 height 39
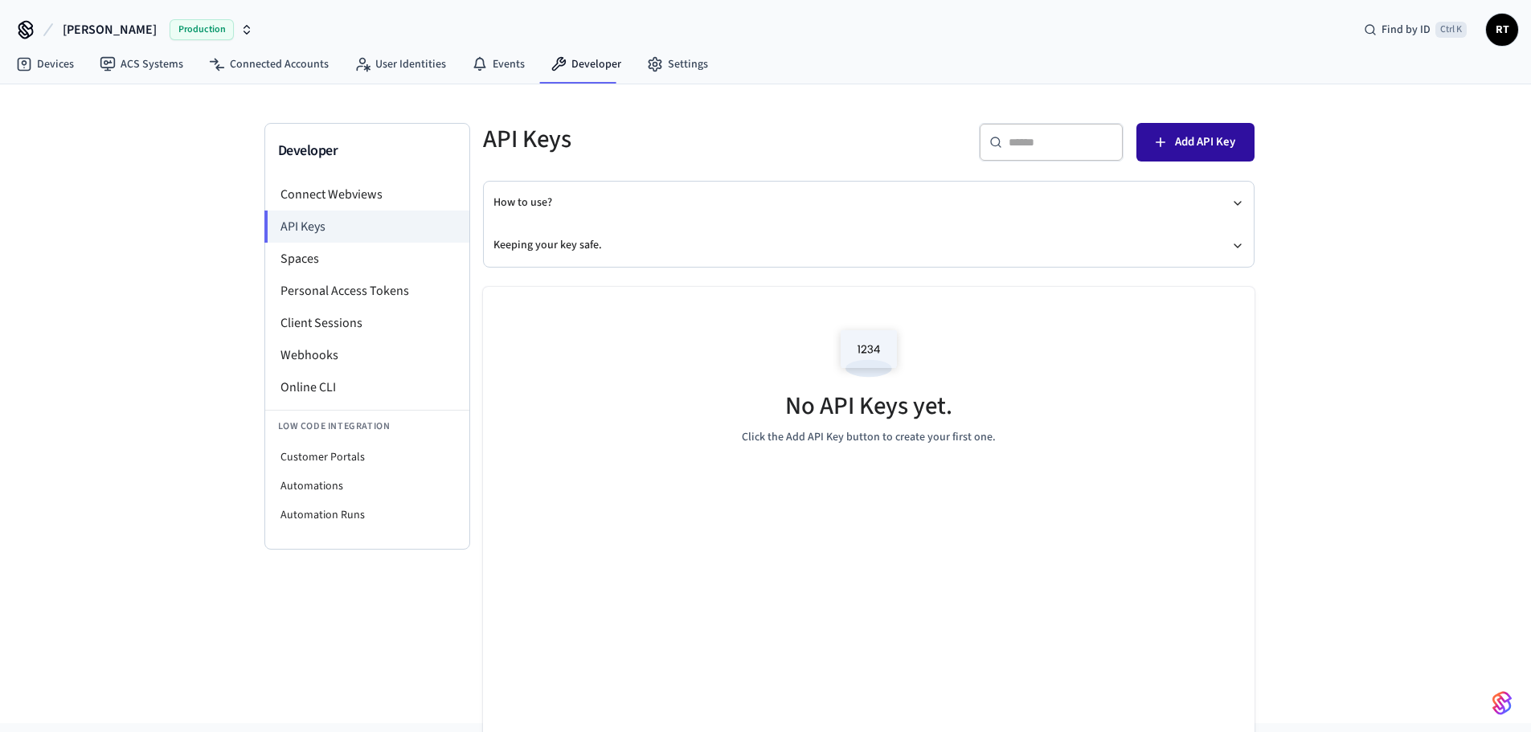
click at [1232, 149] on span "Add API Key" at bounding box center [1205, 142] width 60 height 21
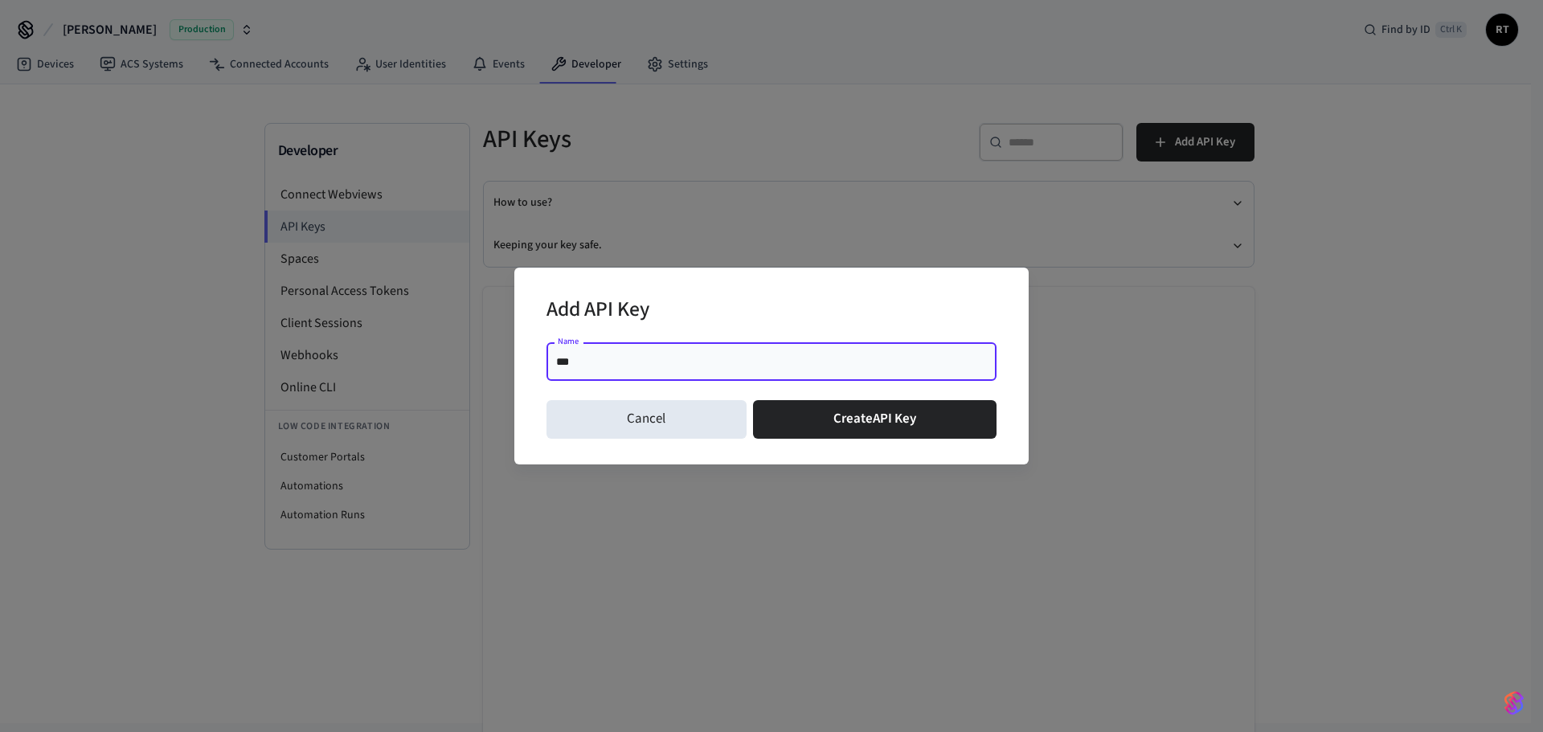
type input "*******"
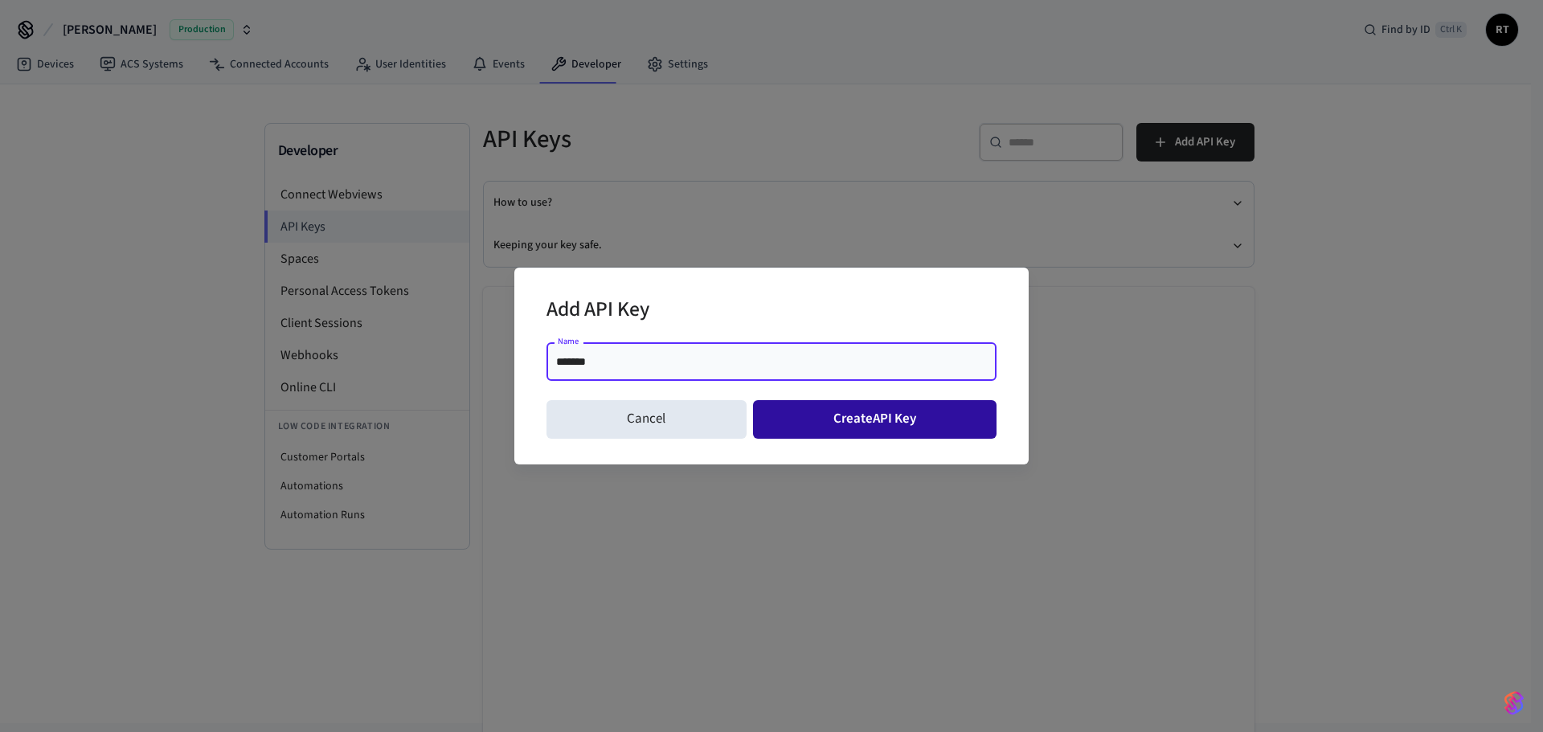
click at [854, 416] on button "Create API Key" at bounding box center [875, 419] width 244 height 39
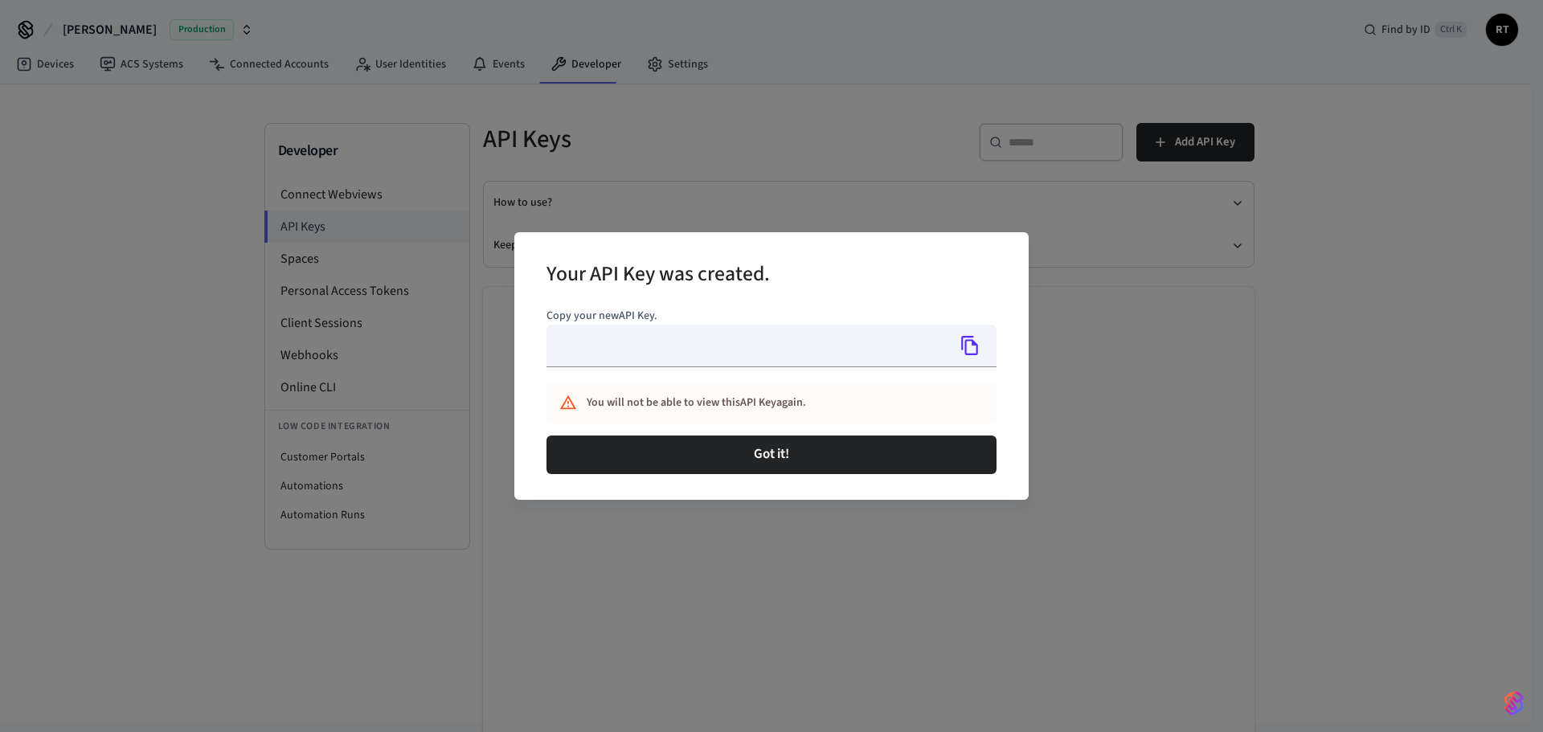
type input "**********"
click at [981, 337] on button "Copy" at bounding box center [970, 346] width 34 height 34
click at [850, 591] on div "**********" at bounding box center [771, 366] width 1543 height 732
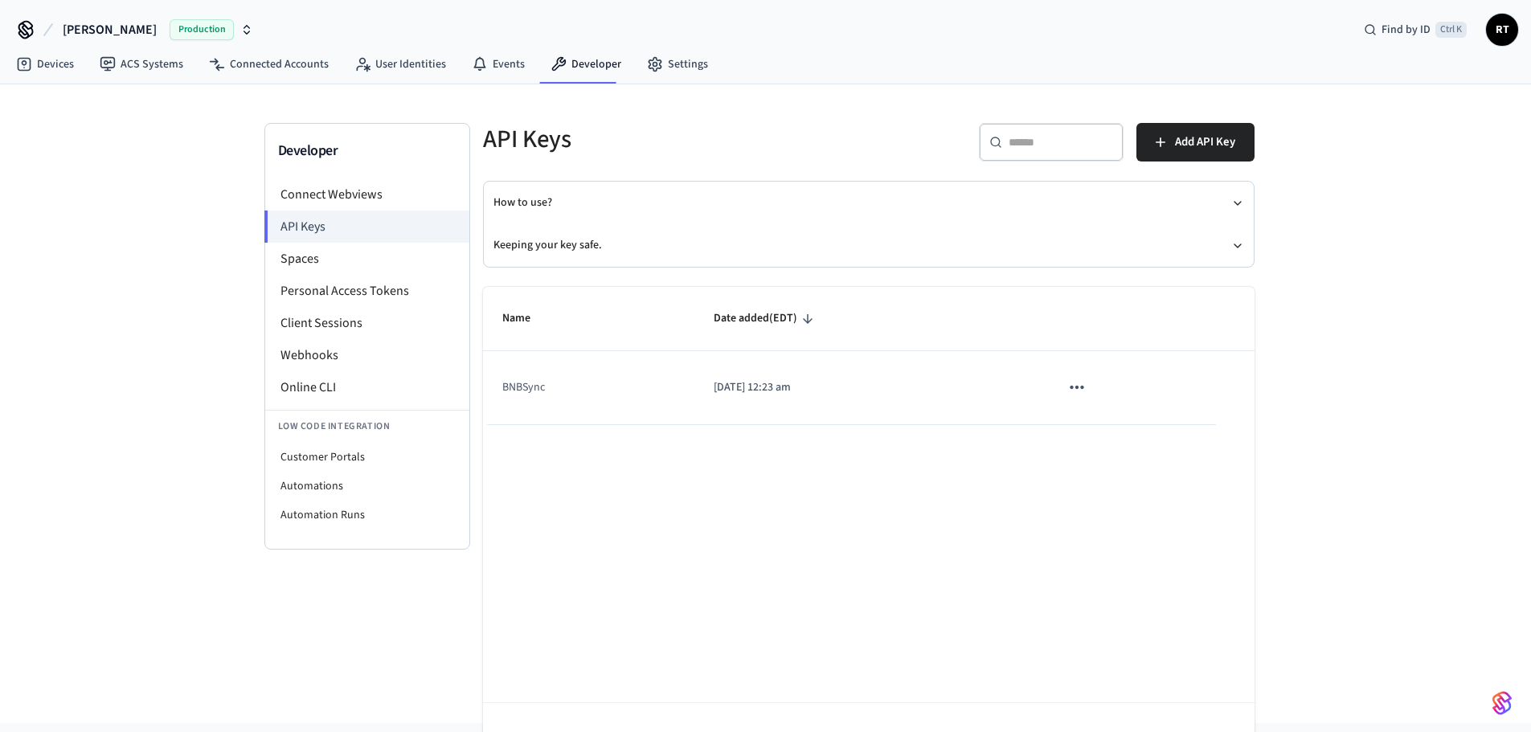
click at [1327, 538] on div "Developer Connect Webviews API Keys Spaces Personal Access Tokens Client Sessio…" at bounding box center [765, 403] width 1531 height 639
click at [50, 72] on link "Devices" at bounding box center [45, 64] width 84 height 29
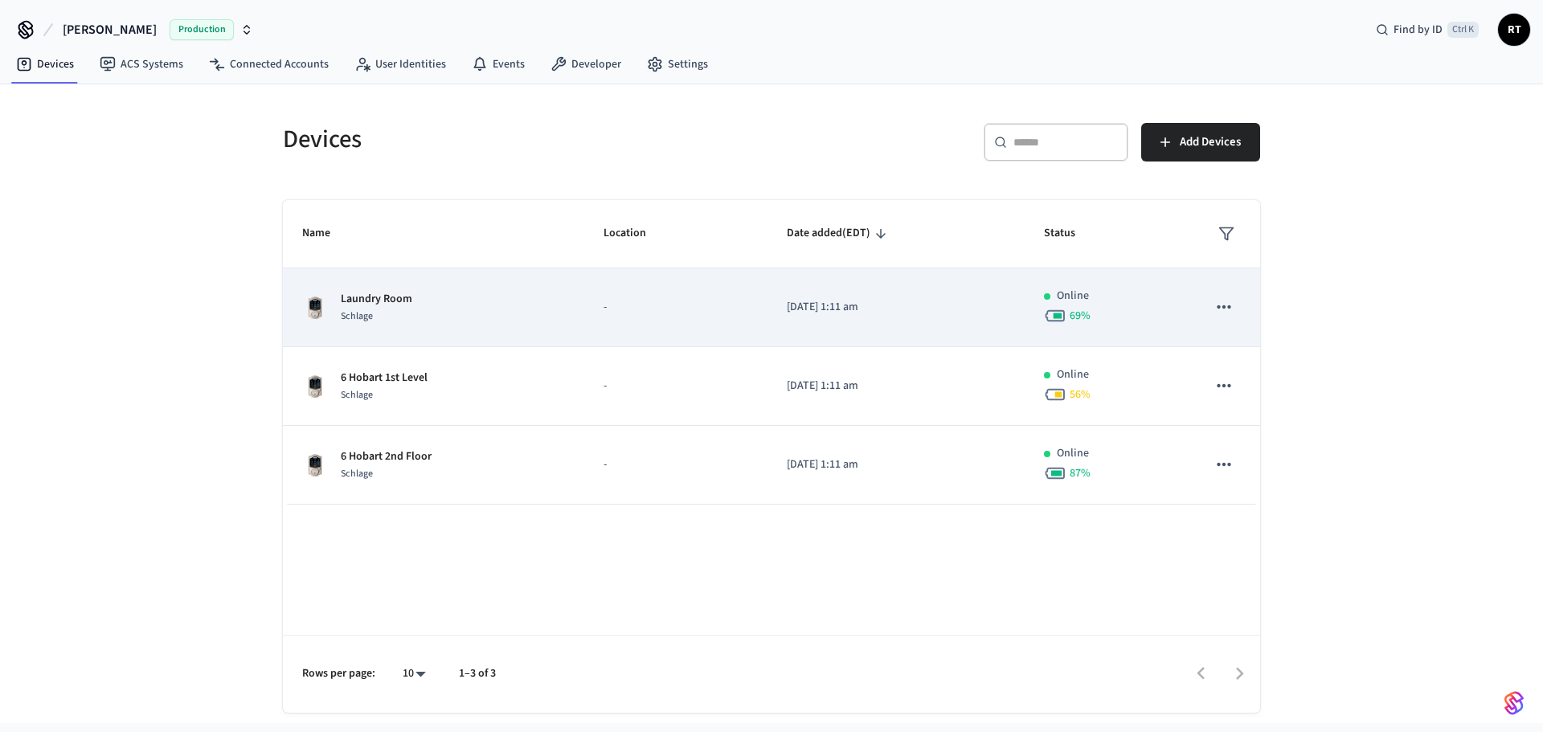
click at [372, 305] on p "Laundry Room" at bounding box center [377, 299] width 72 height 17
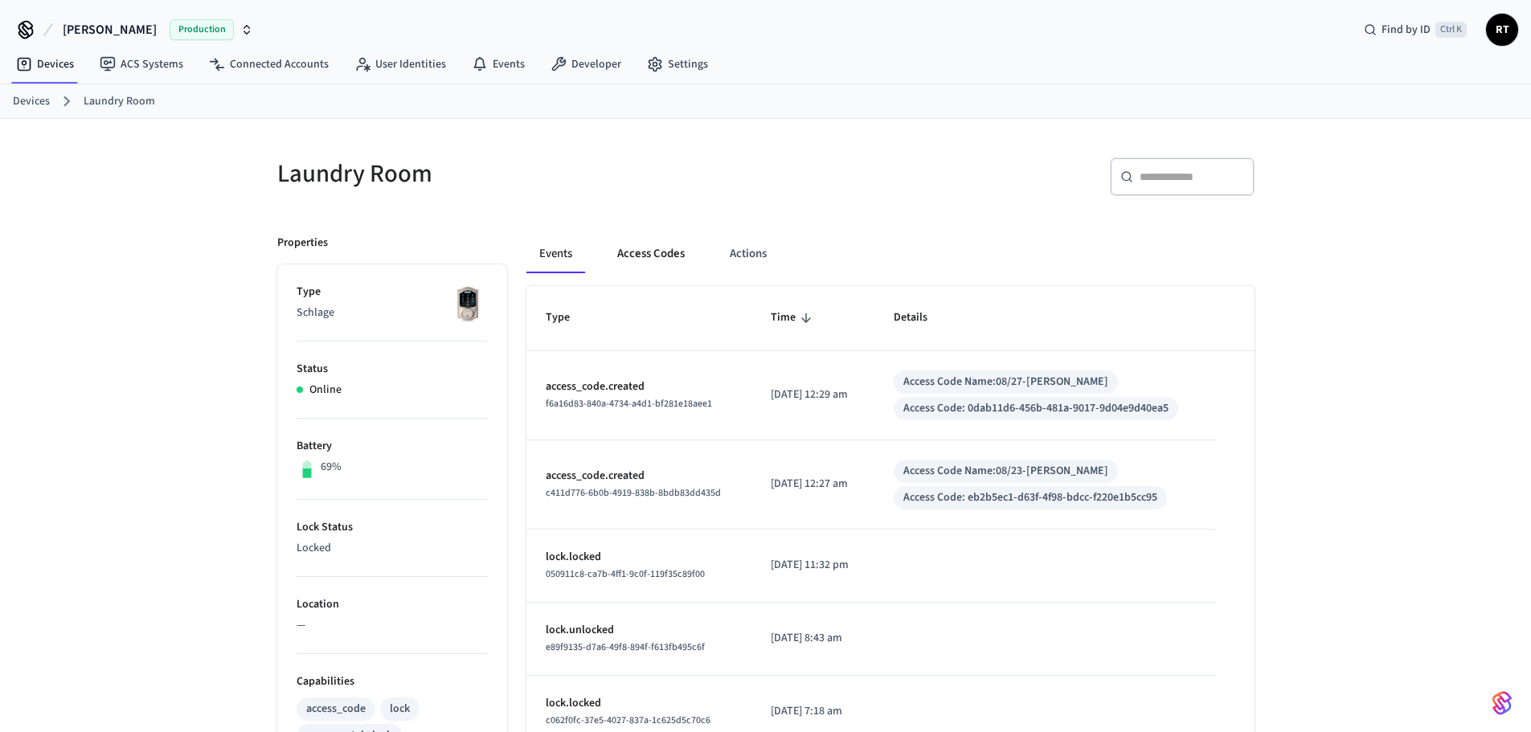
click at [620, 255] on button "Access Codes" at bounding box center [650, 254] width 93 height 39
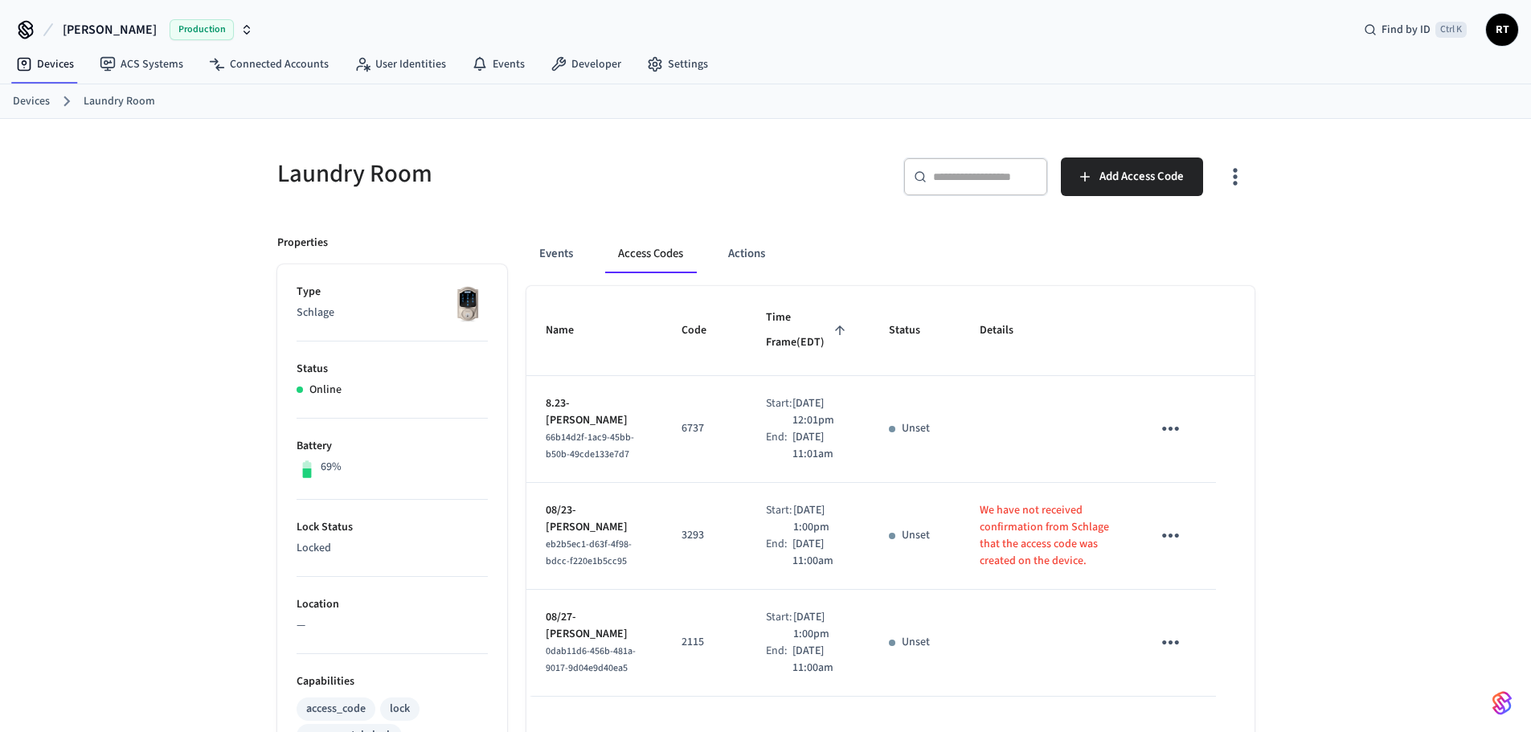
scroll to position [80, 0]
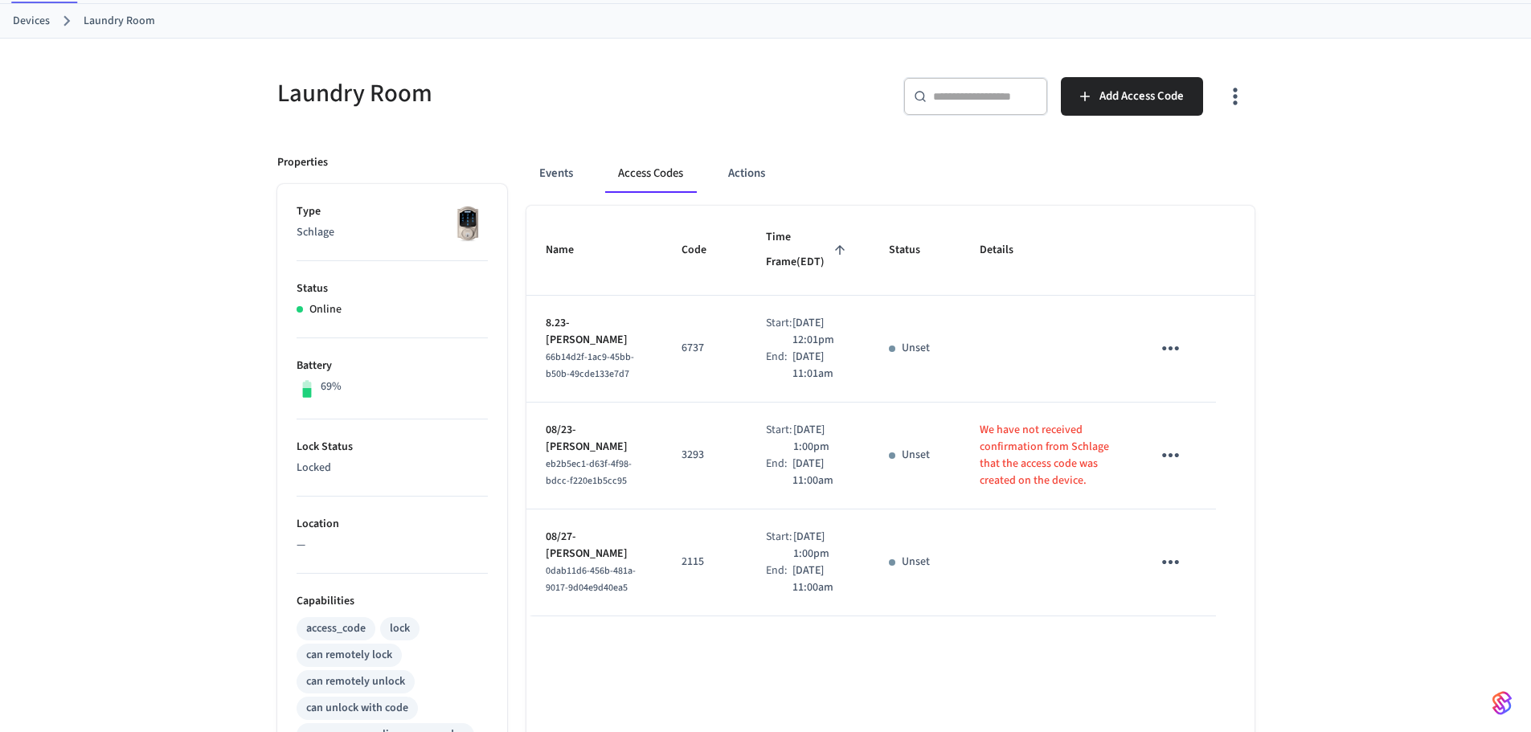
click at [1180, 468] on icon "sticky table" at bounding box center [1170, 455] width 25 height 25
click at [1200, 568] on li "Delete" at bounding box center [1209, 562] width 76 height 43
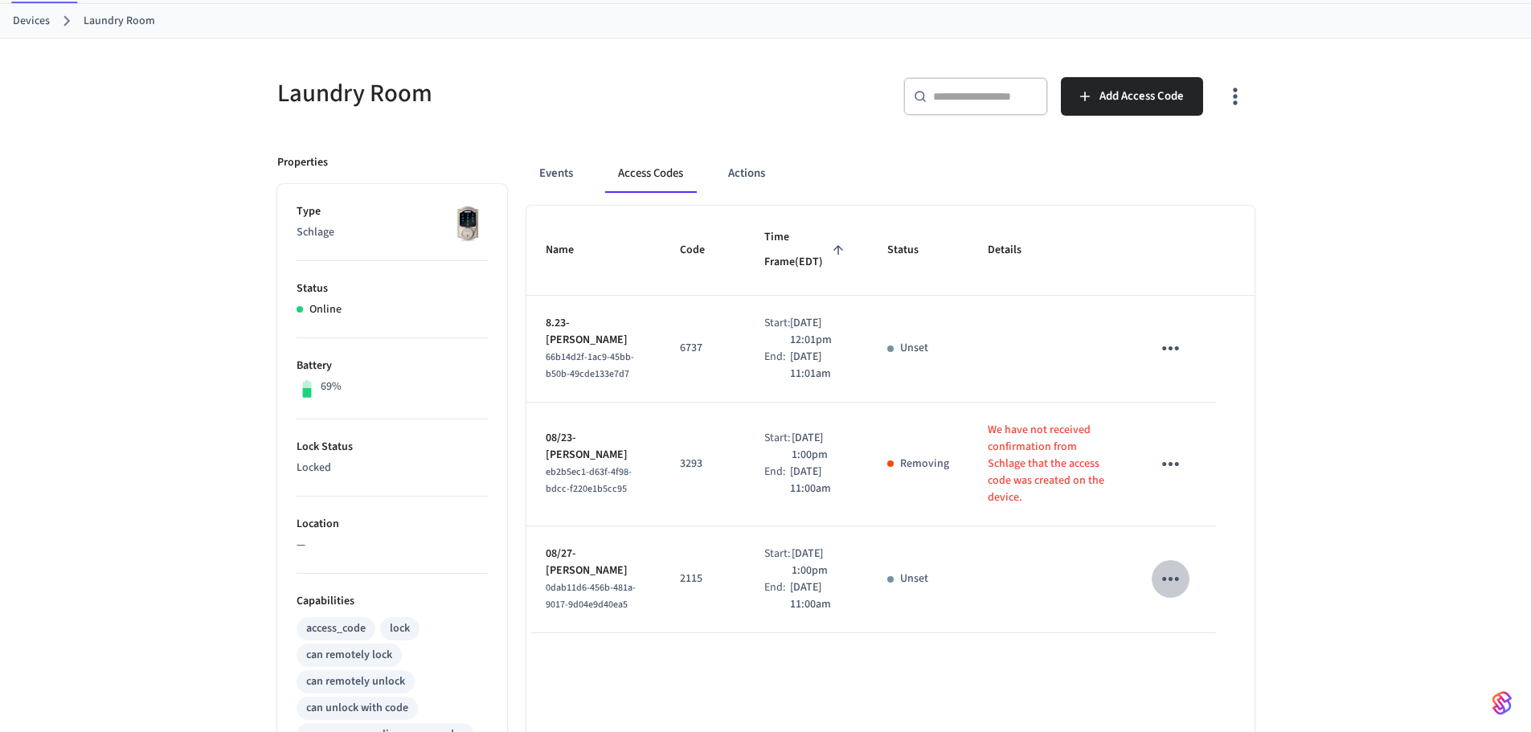
click at [1177, 591] on icon "sticky table" at bounding box center [1170, 578] width 25 height 25
click at [1195, 656] on li "Delete" at bounding box center [1209, 669] width 76 height 43
click at [37, 20] on link "Devices" at bounding box center [31, 21] width 37 height 17
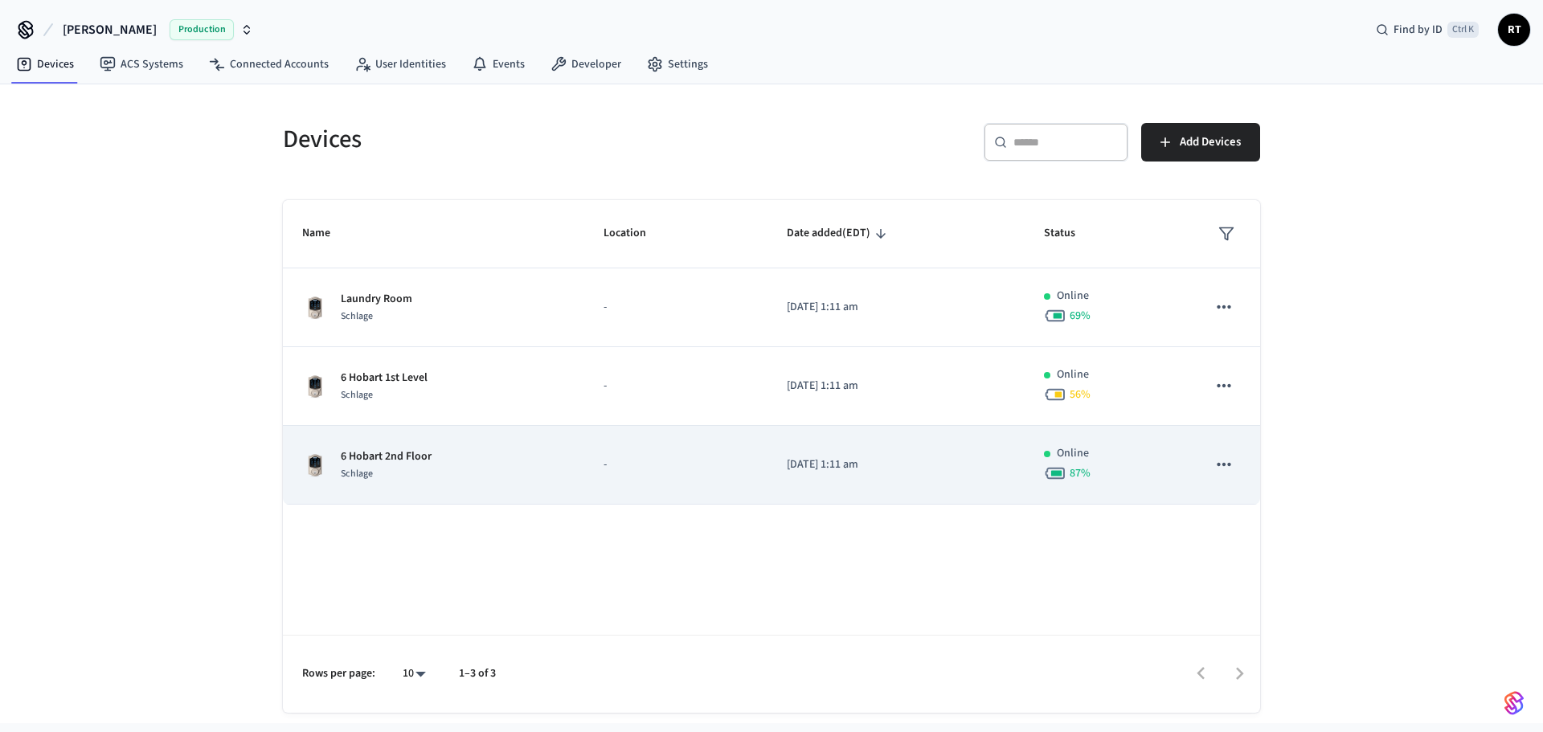
click at [411, 460] on p "6 Hobart 2nd Floor" at bounding box center [386, 456] width 91 height 17
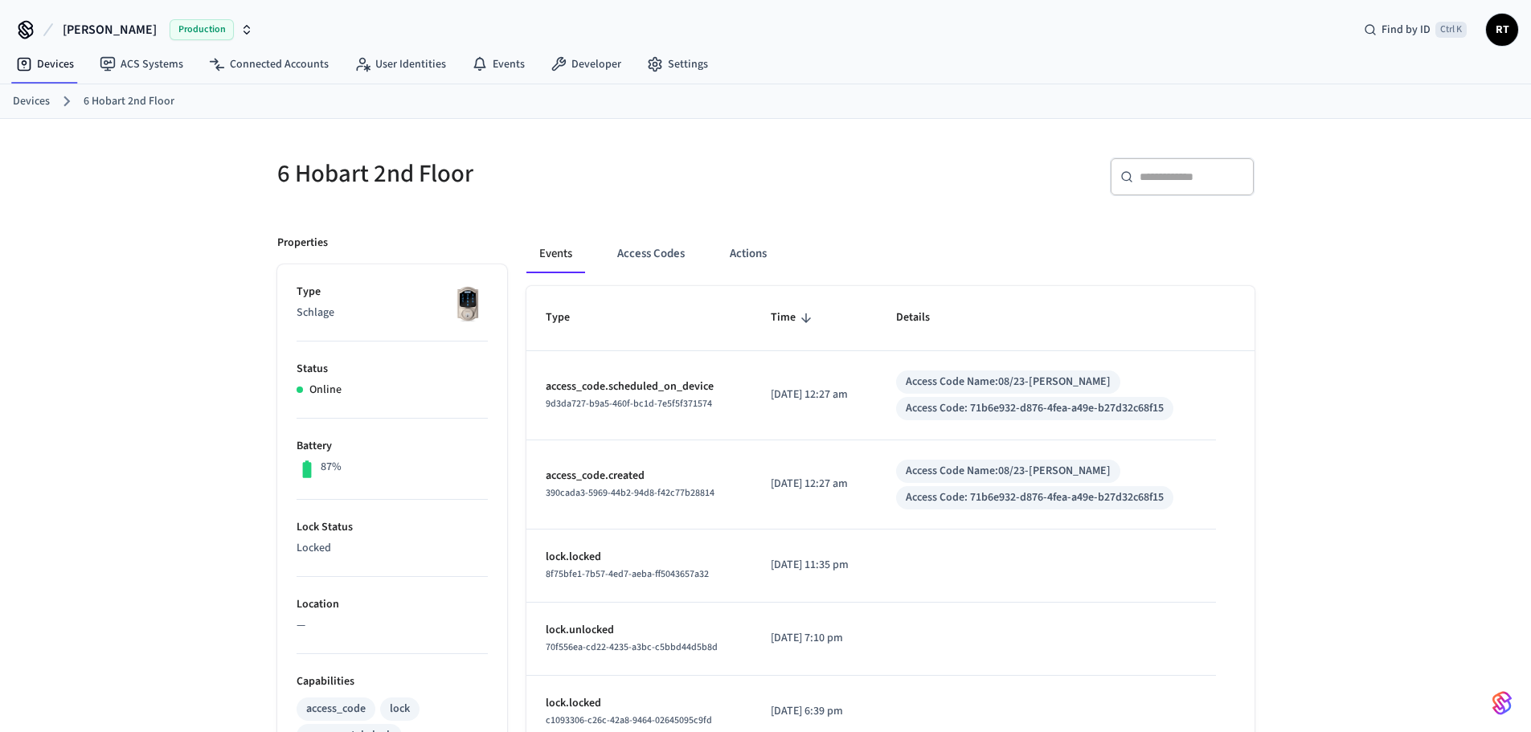
scroll to position [80, 0]
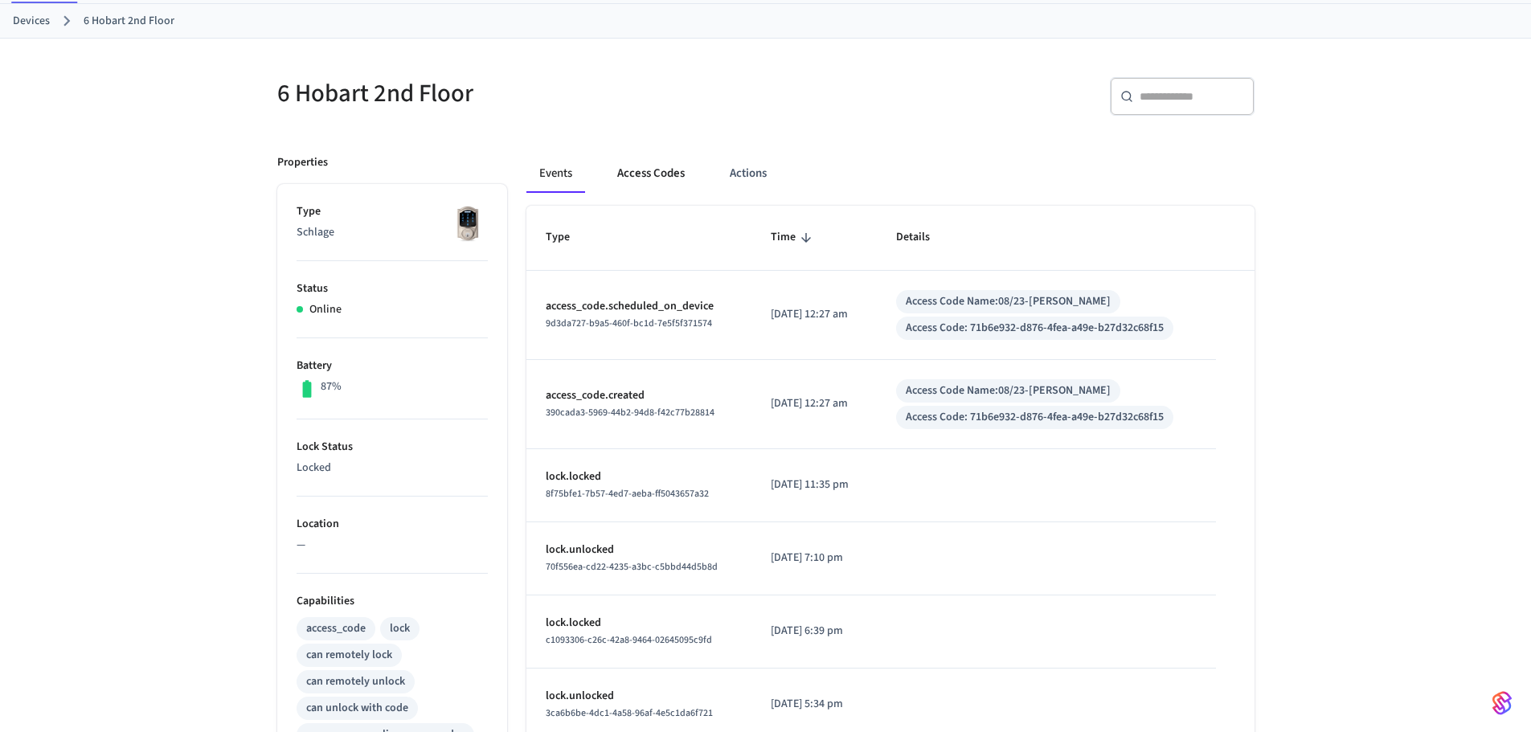
click at [681, 189] on button "Access Codes" at bounding box center [650, 173] width 93 height 39
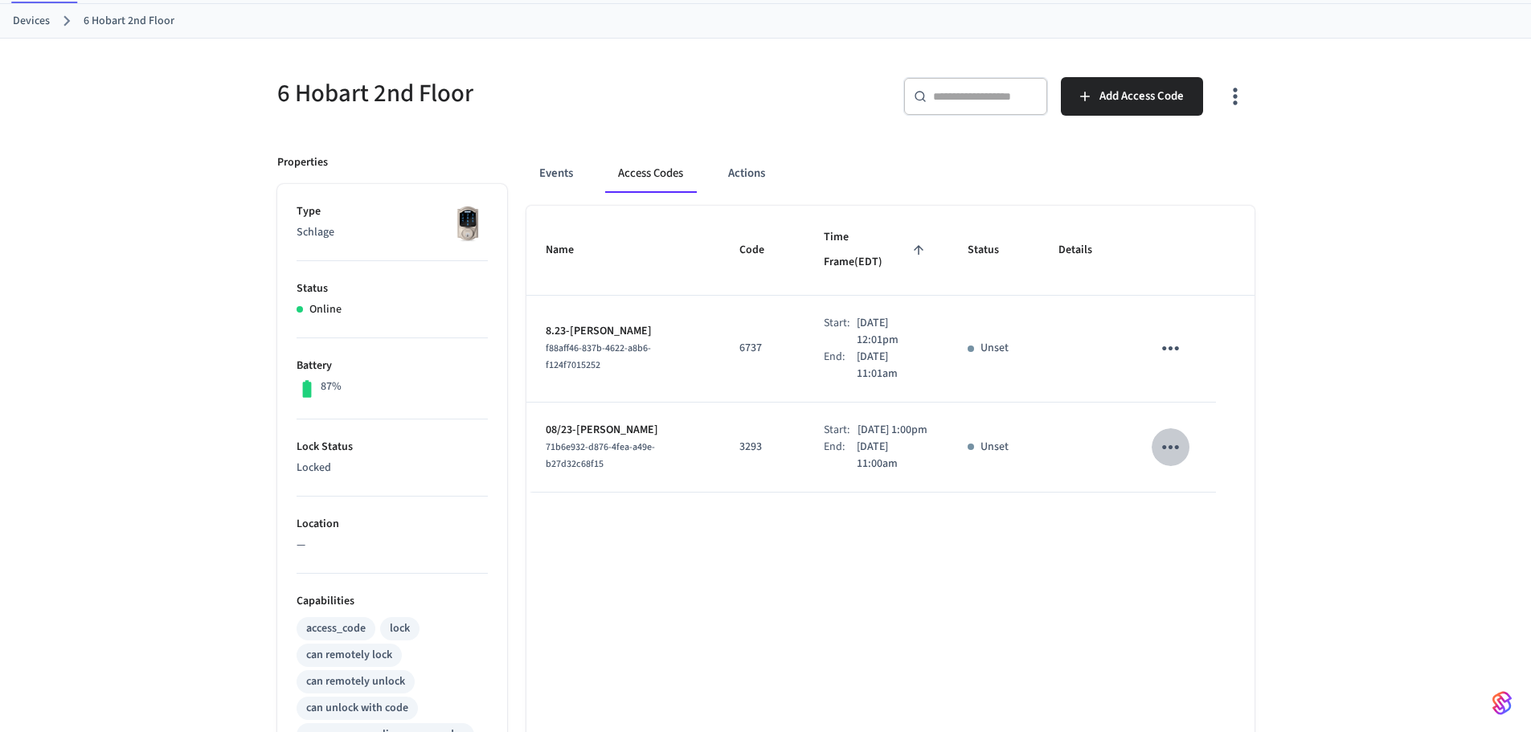
click at [1185, 432] on button "sticky table" at bounding box center [1170, 447] width 38 height 38
click at [1201, 522] on li "Delete" at bounding box center [1202, 526] width 76 height 43
click at [42, 24] on link "Devices" at bounding box center [31, 21] width 37 height 17
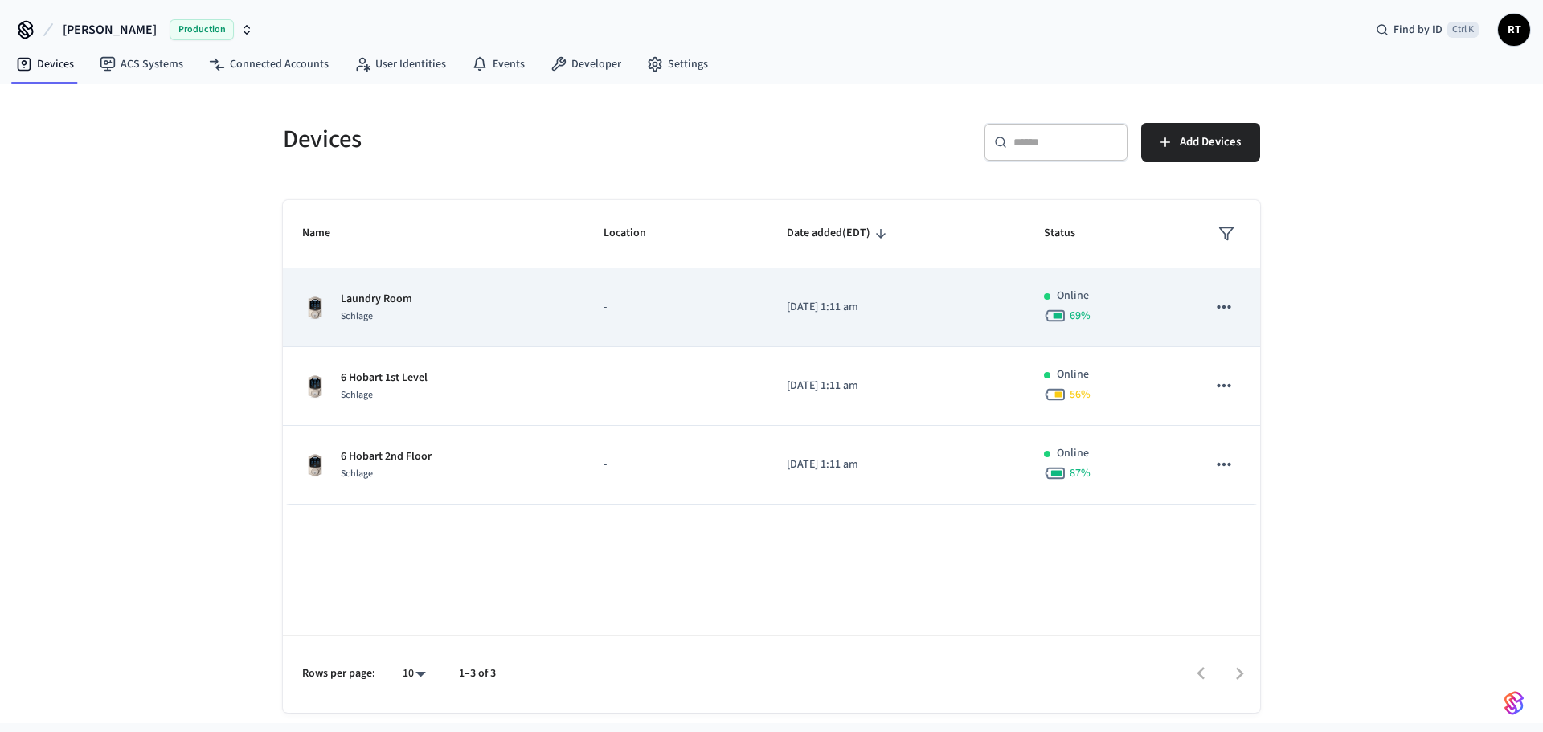
click at [403, 296] on p "Laundry Room" at bounding box center [377, 299] width 72 height 17
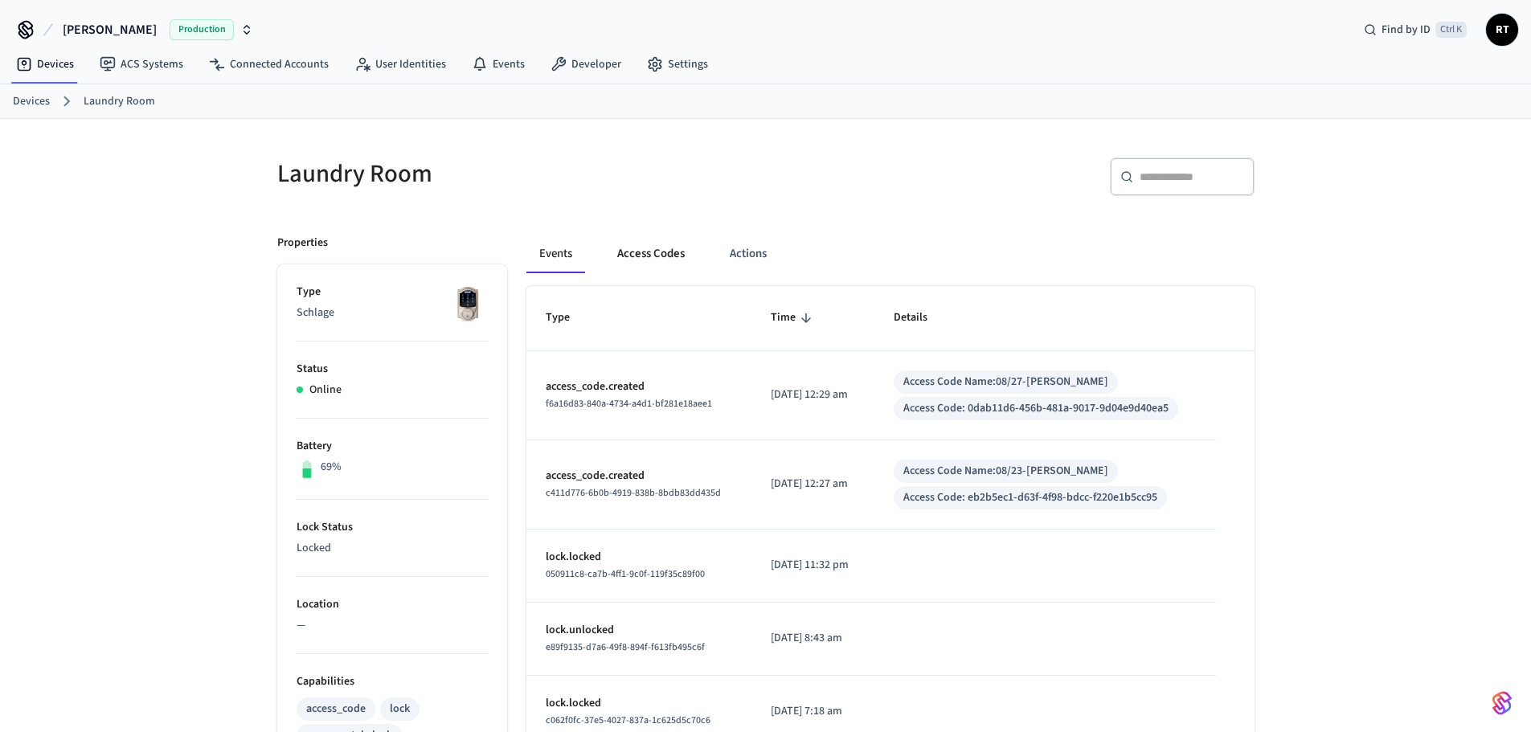
click at [673, 263] on button "Access Codes" at bounding box center [650, 254] width 93 height 39
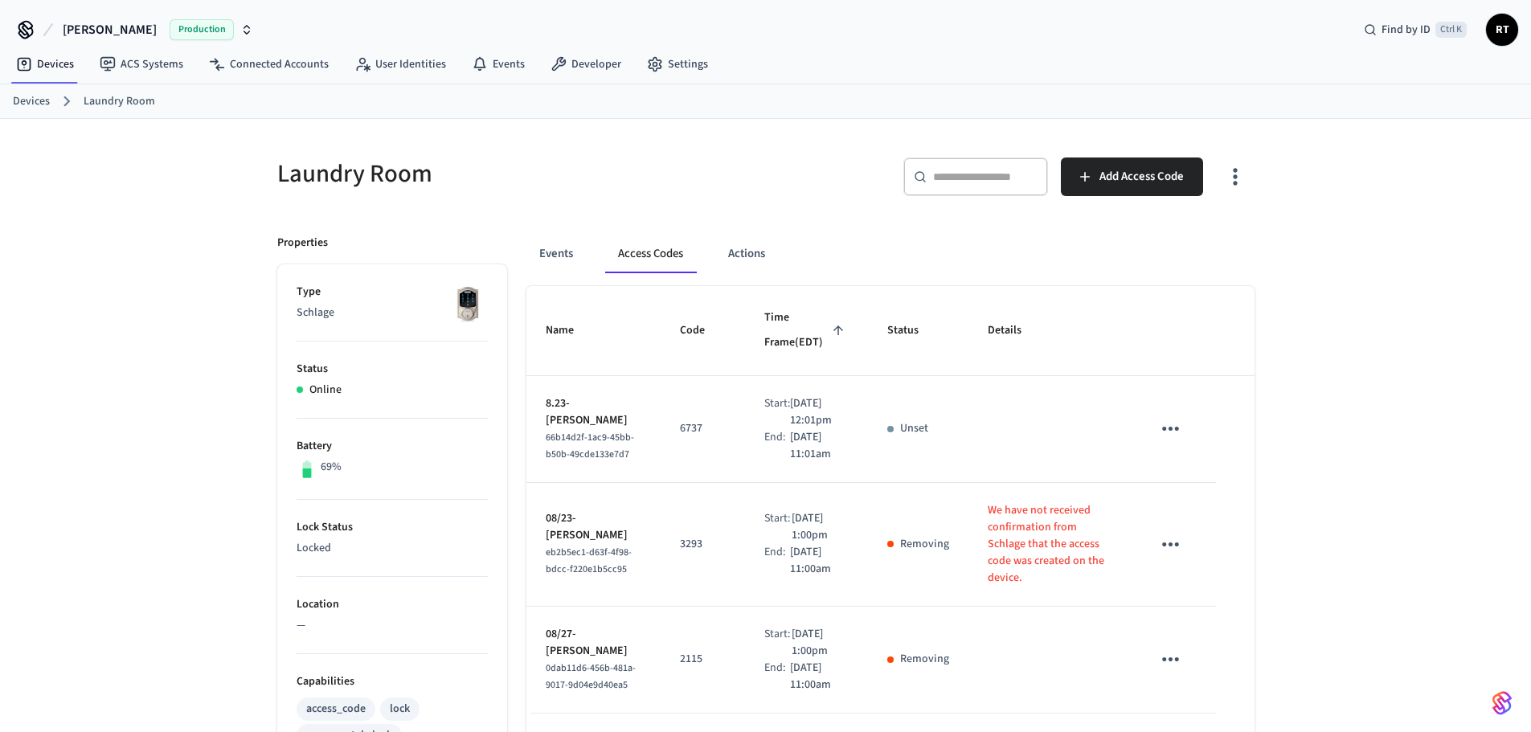
scroll to position [80, 0]
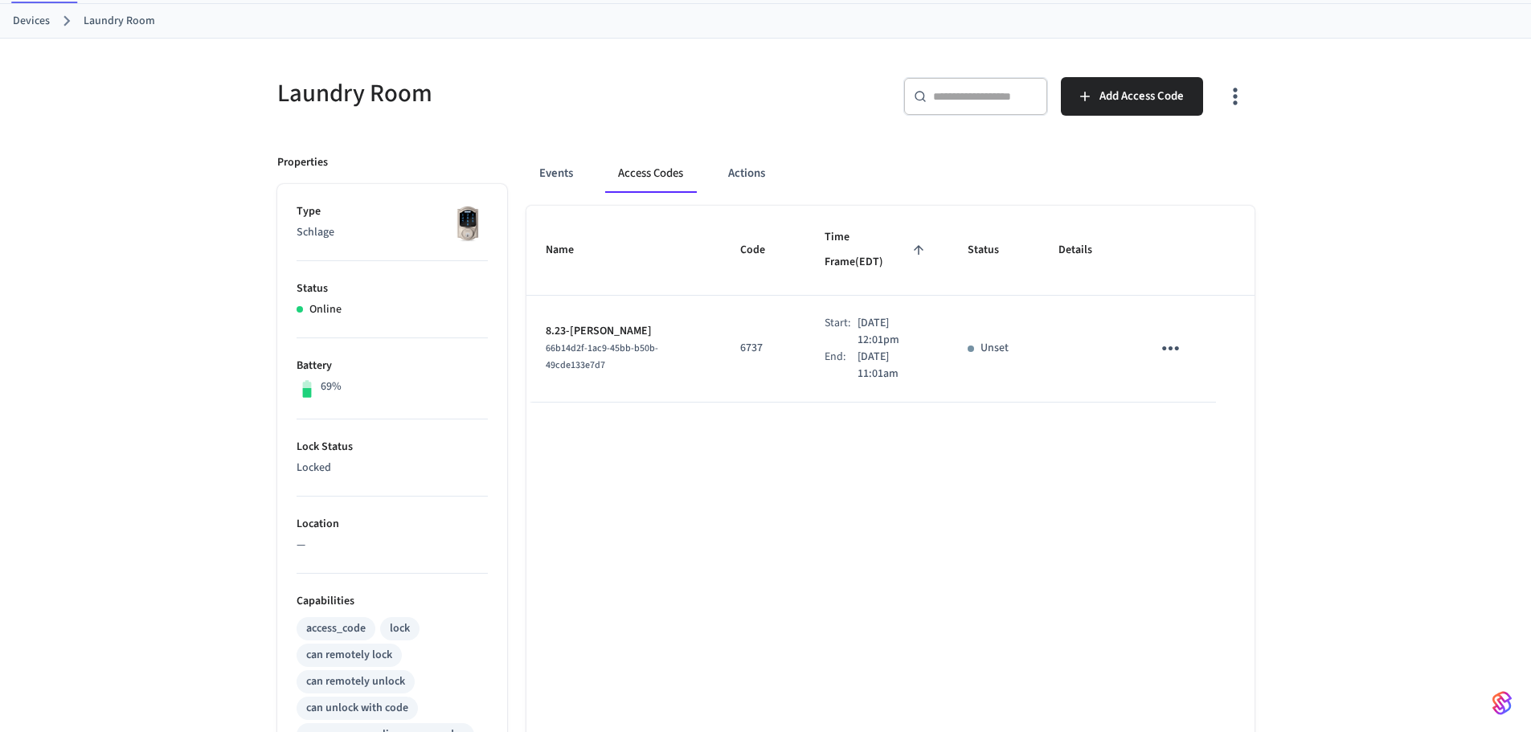
click at [34, 30] on ol "Devices Laundry Room" at bounding box center [772, 20] width 1518 height 21
click at [37, 24] on link "Devices" at bounding box center [31, 21] width 37 height 17
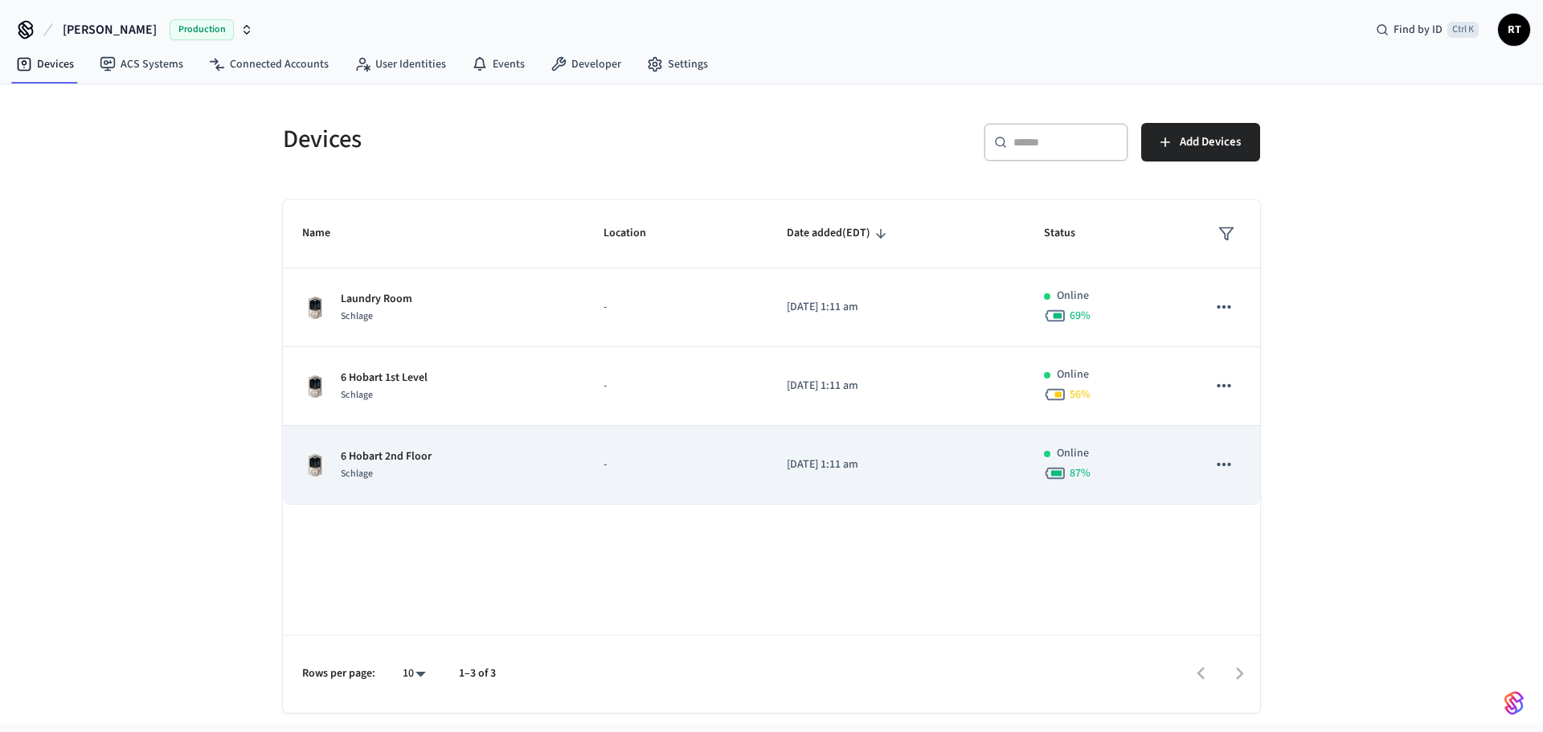
click at [394, 455] on p "6 Hobart 2nd Floor" at bounding box center [386, 456] width 91 height 17
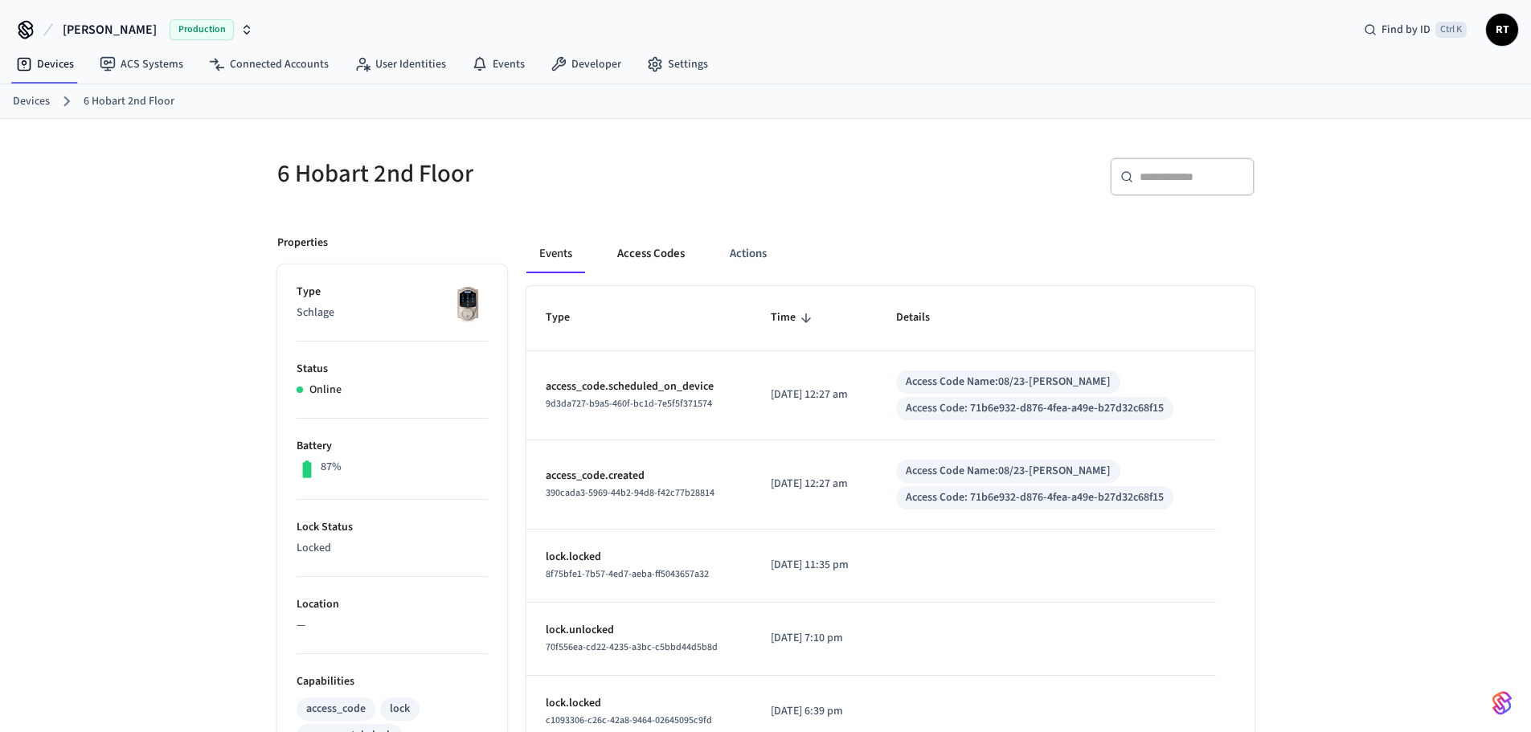
click at [637, 244] on button "Access Codes" at bounding box center [650, 254] width 93 height 39
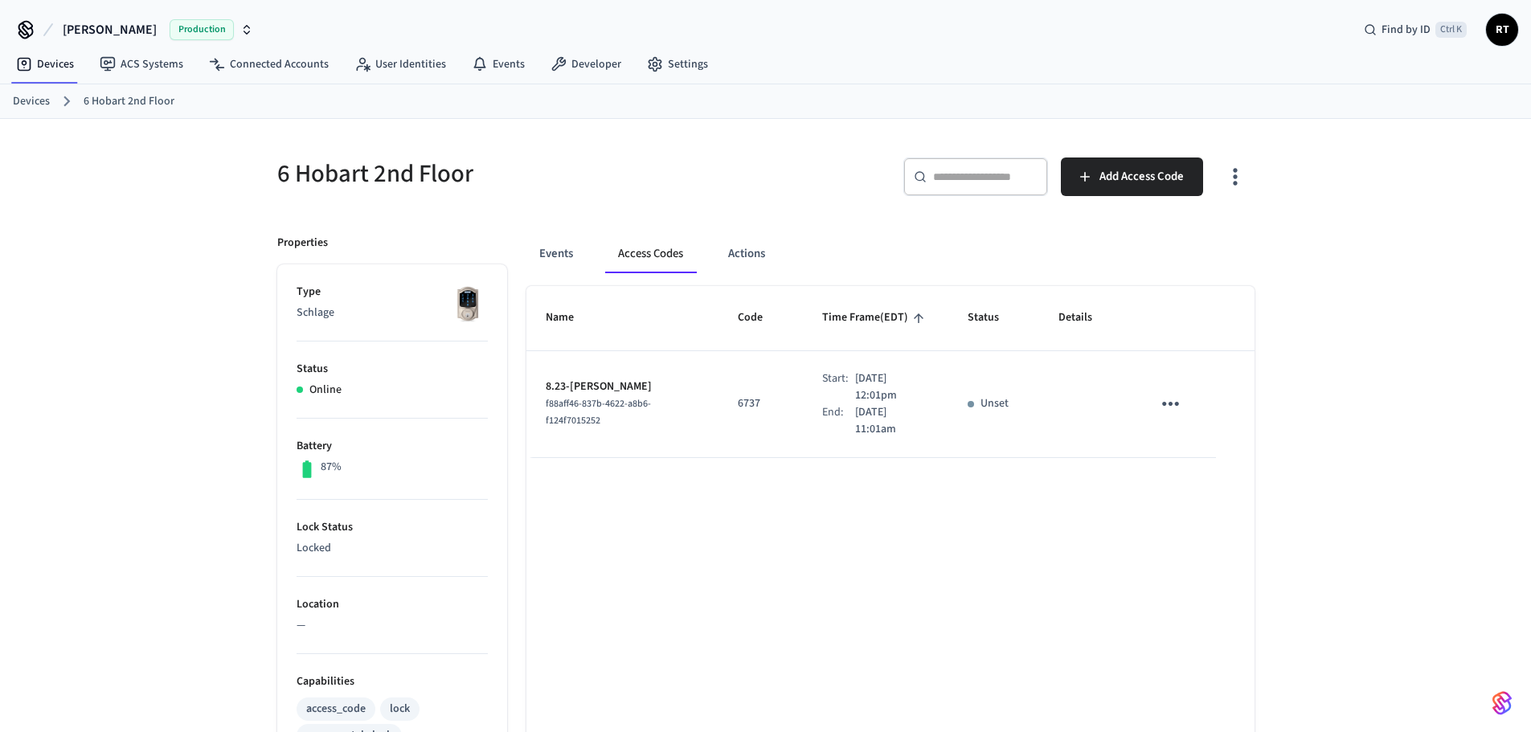
click at [44, 104] on link "Devices" at bounding box center [31, 101] width 37 height 17
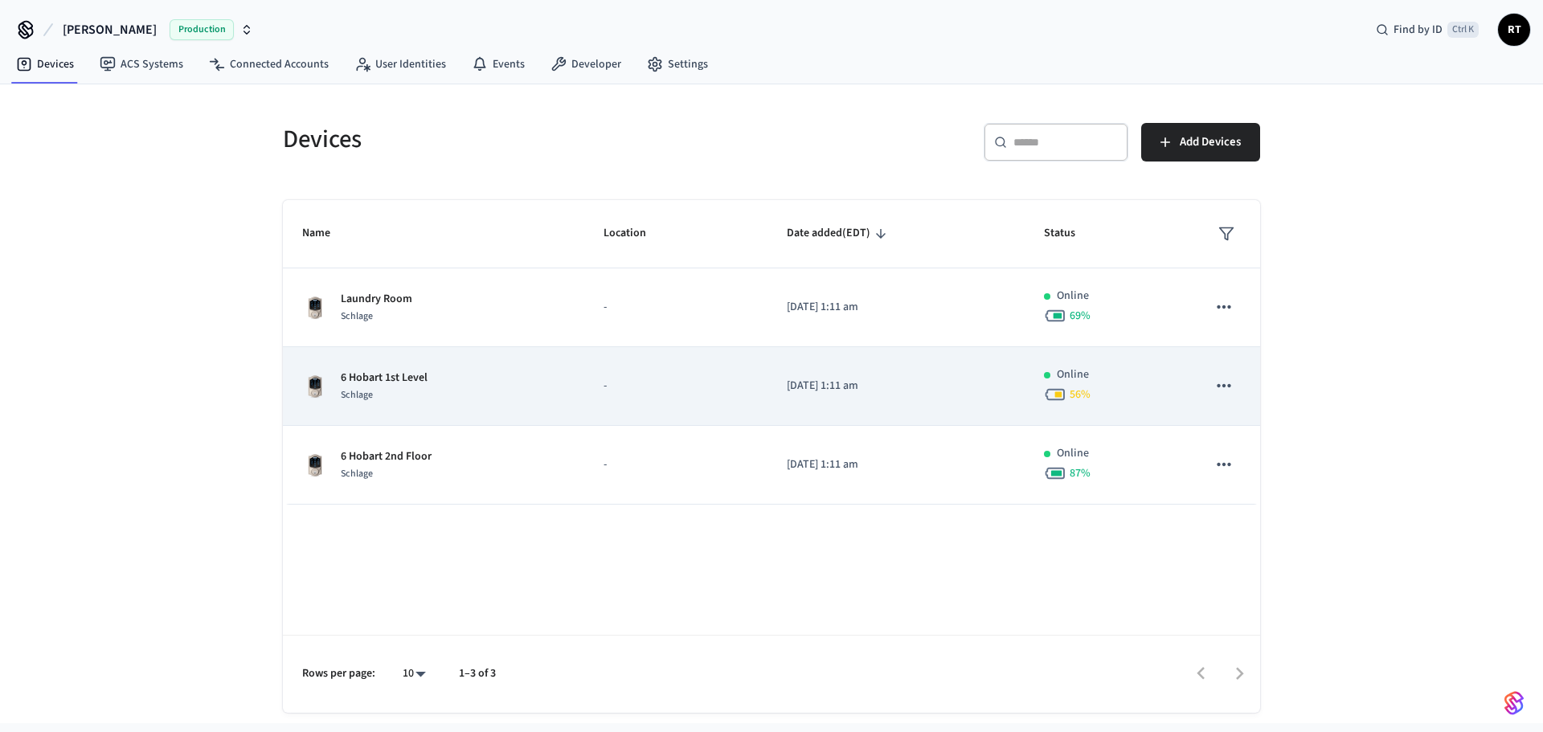
click at [391, 379] on p "6 Hobart 1st Level" at bounding box center [384, 378] width 87 height 17
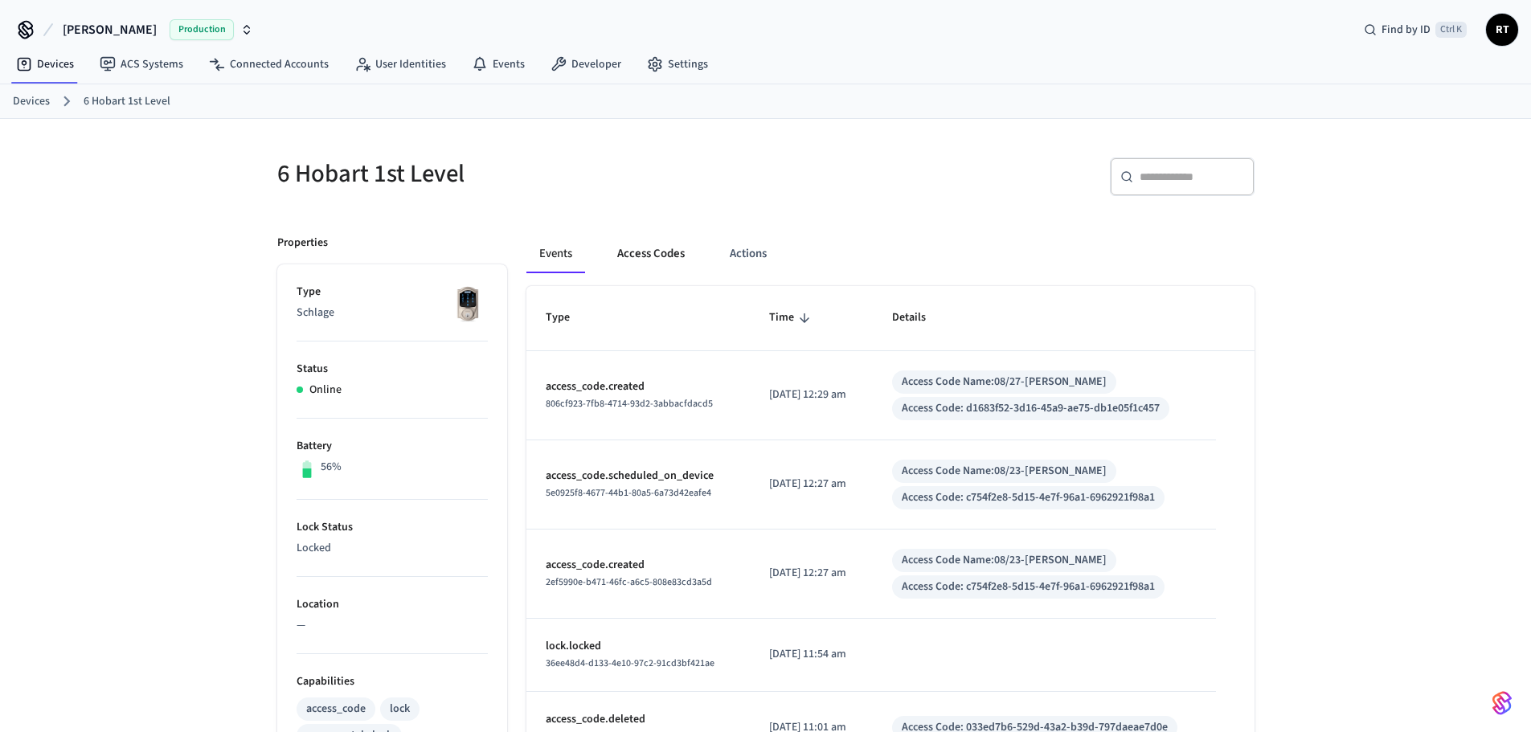
click at [650, 261] on button "Access Codes" at bounding box center [650, 254] width 93 height 39
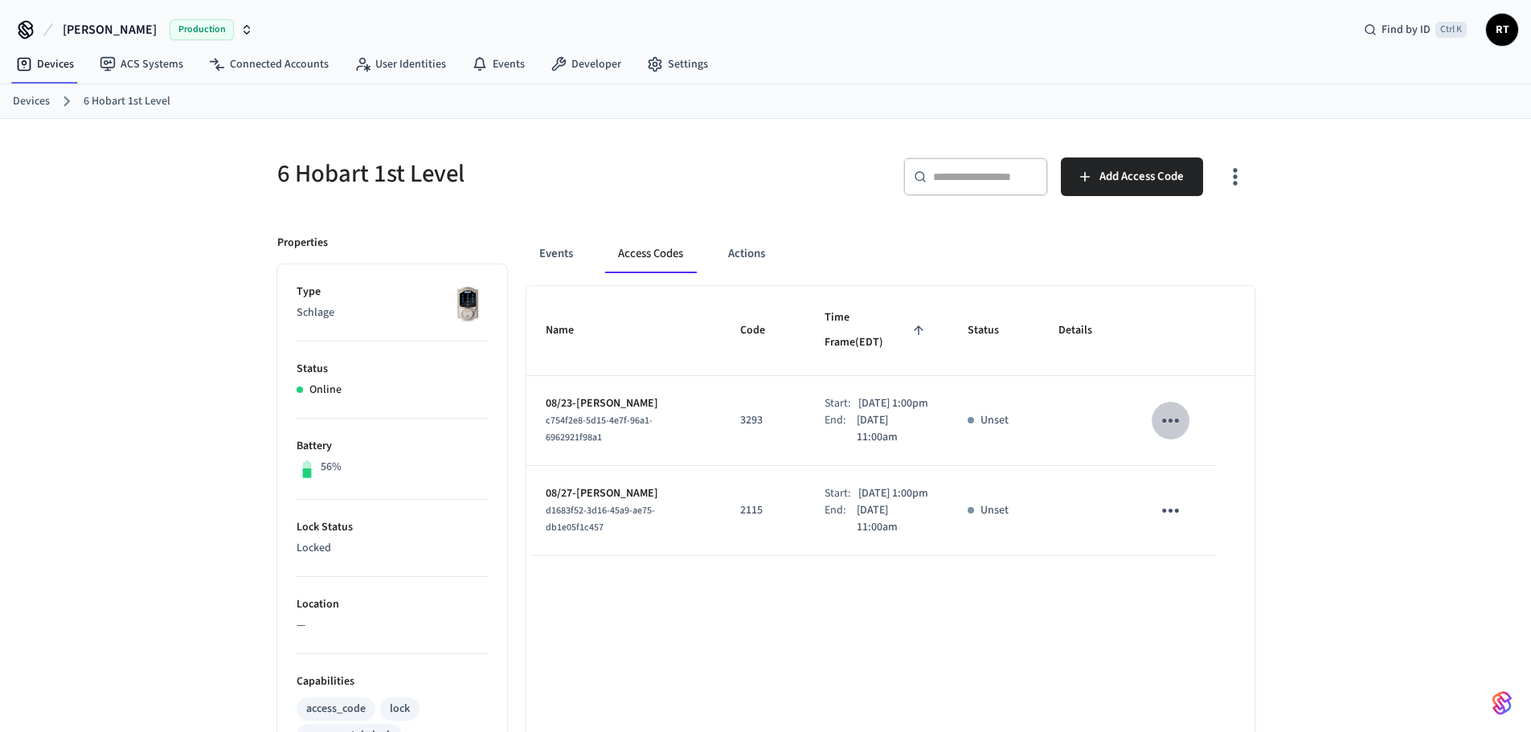
click at [1167, 408] on icon "sticky table" at bounding box center [1170, 420] width 25 height 25
click at [1193, 488] on icon at bounding box center [1190, 494] width 13 height 13
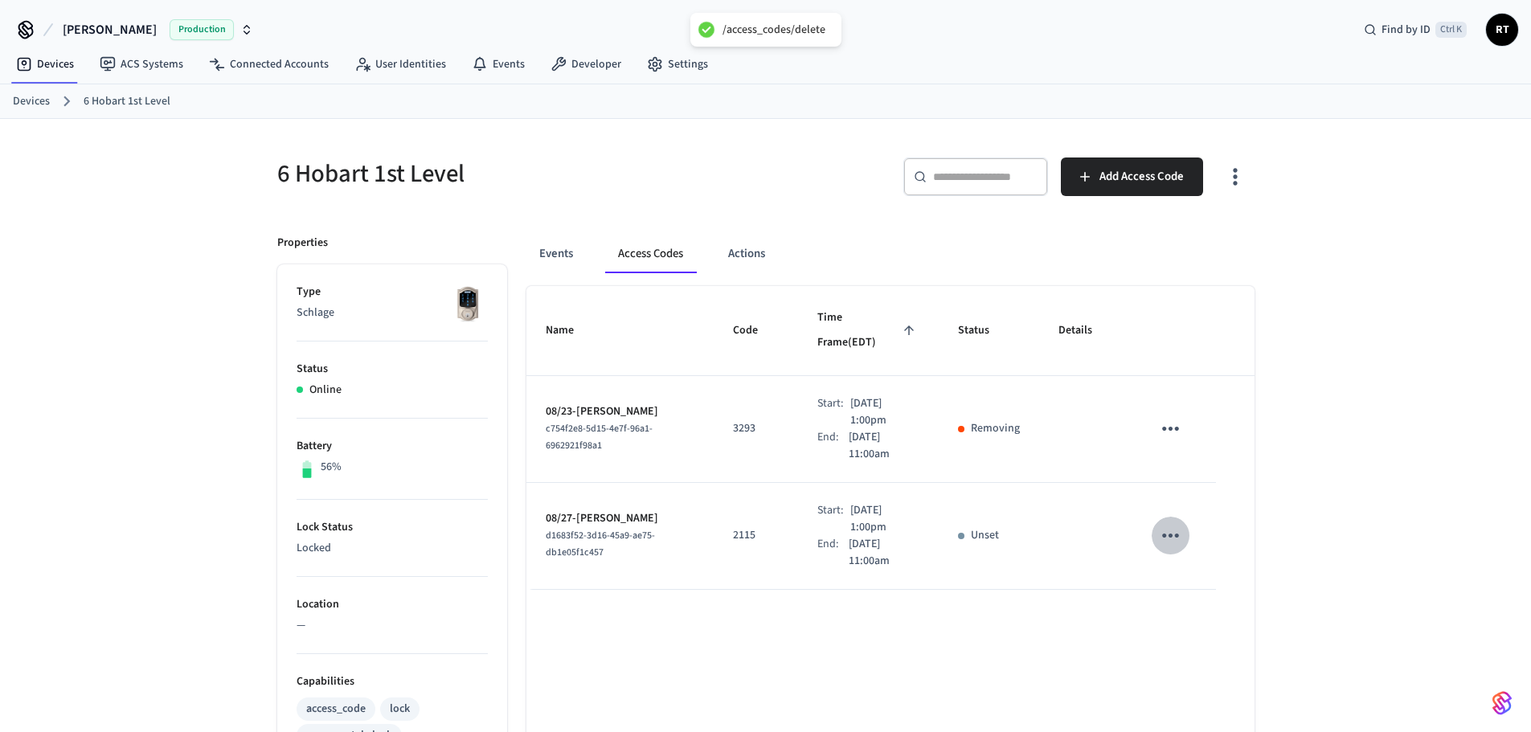
click at [1171, 523] on icon "sticky table" at bounding box center [1170, 535] width 25 height 25
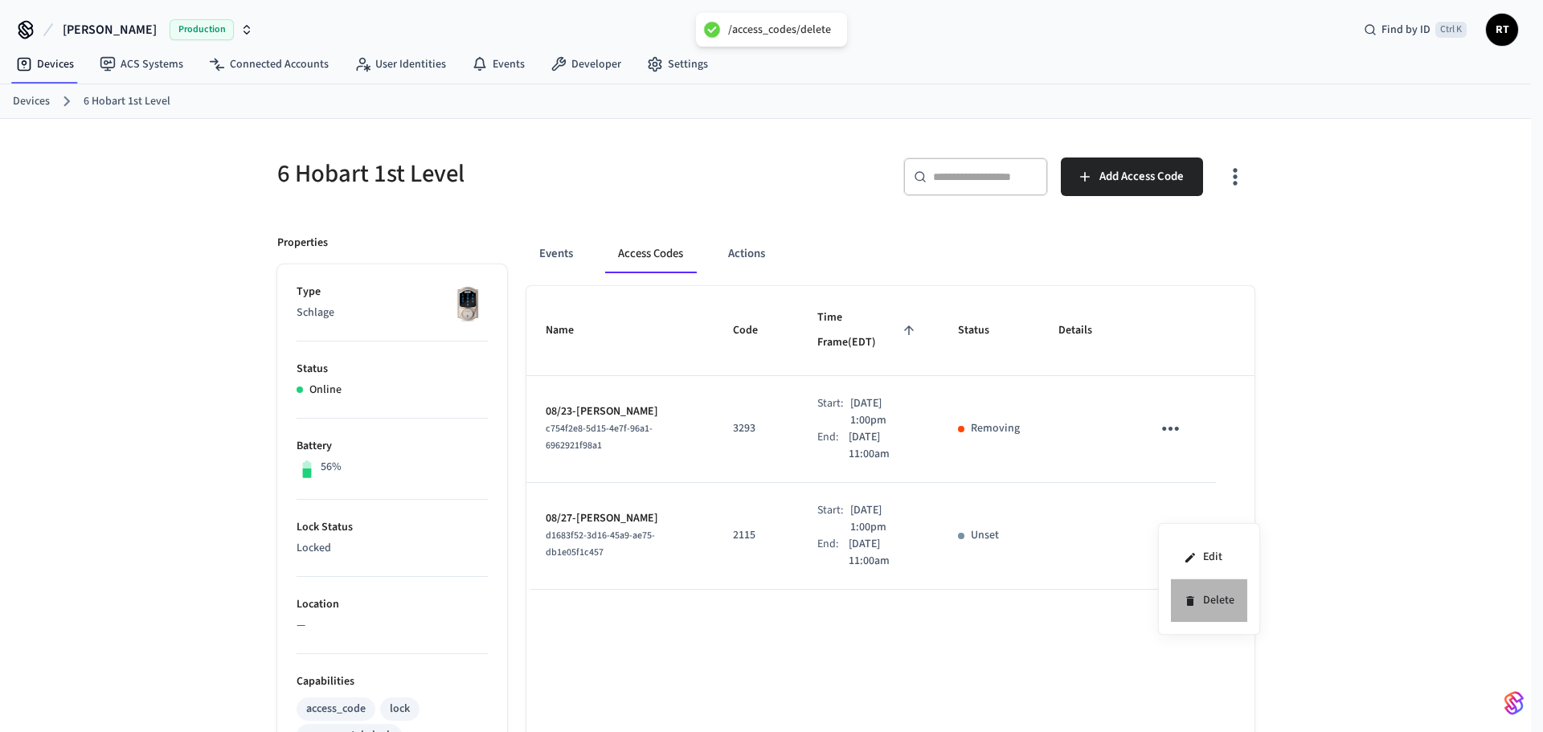
click at [1203, 597] on li "Delete" at bounding box center [1209, 600] width 76 height 43
